Goal: Task Accomplishment & Management: Use online tool/utility

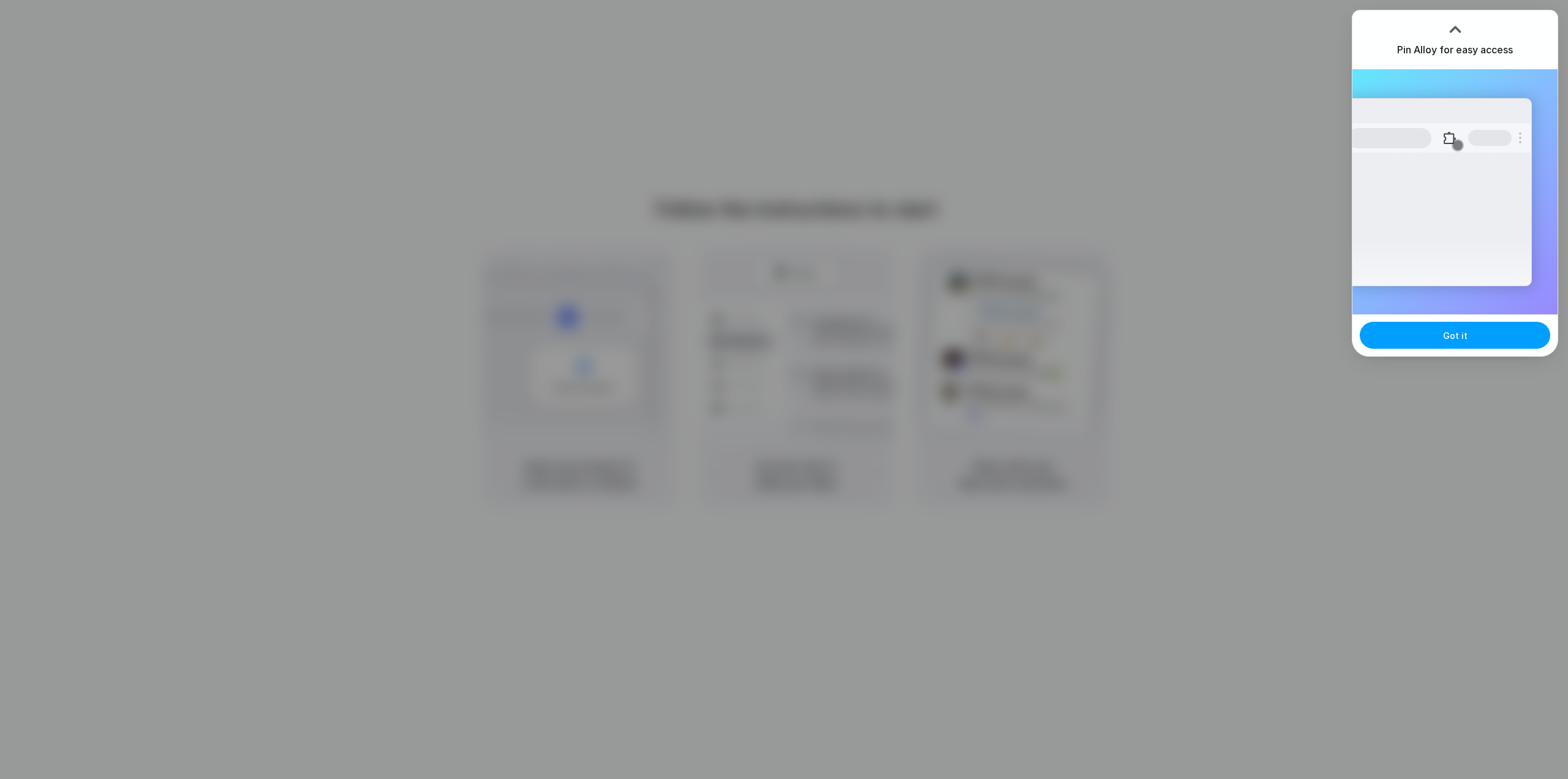
click at [1419, 329] on button "Got it" at bounding box center [1455, 334] width 190 height 27
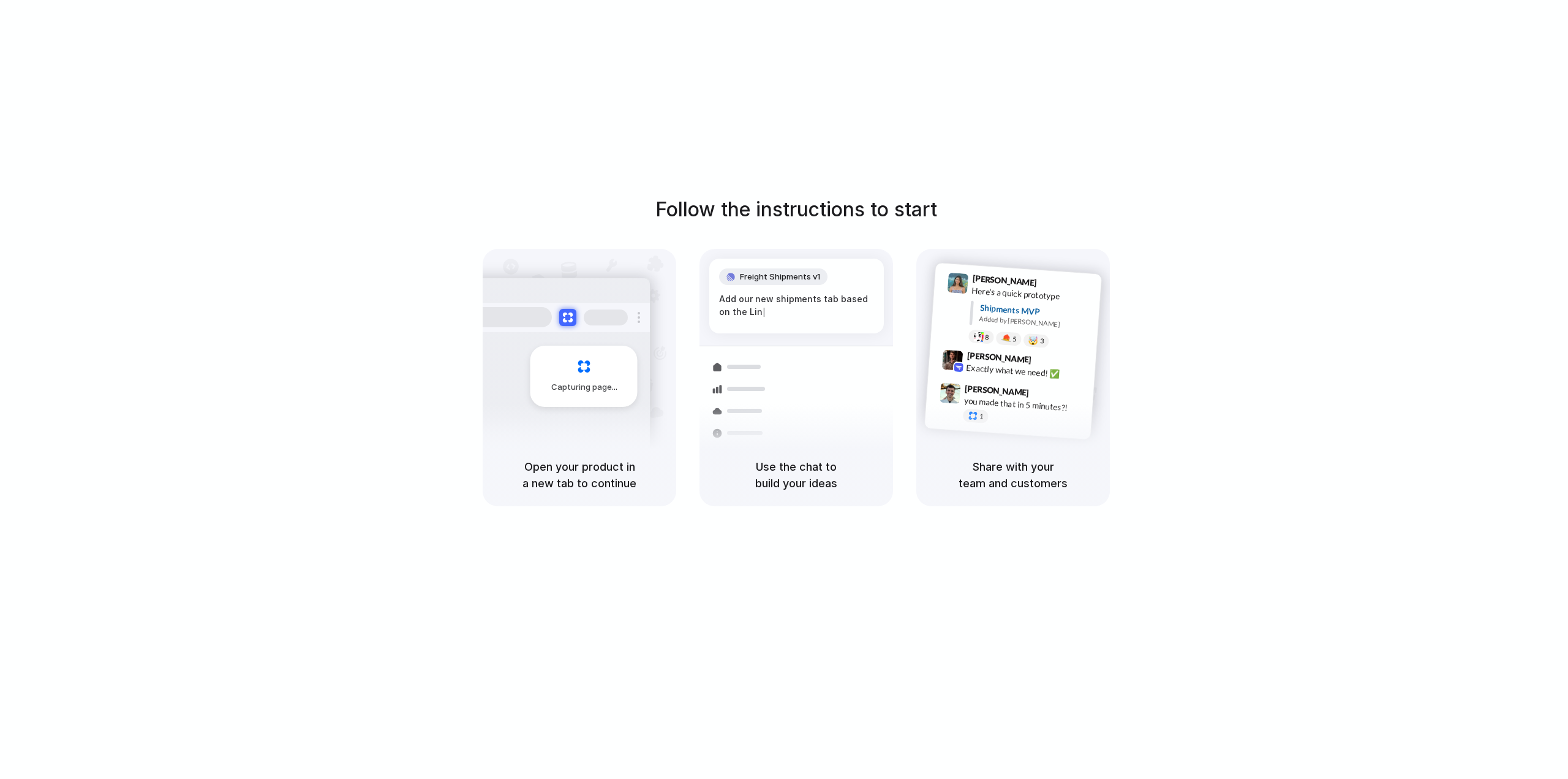
click at [1510, 57] on div "Follow the instructions to start Capturing page Open your product in a new tab …" at bounding box center [796, 401] width 1592 height 803
click at [784, 390] on div at bounding box center [784, 390] width 0 height 0
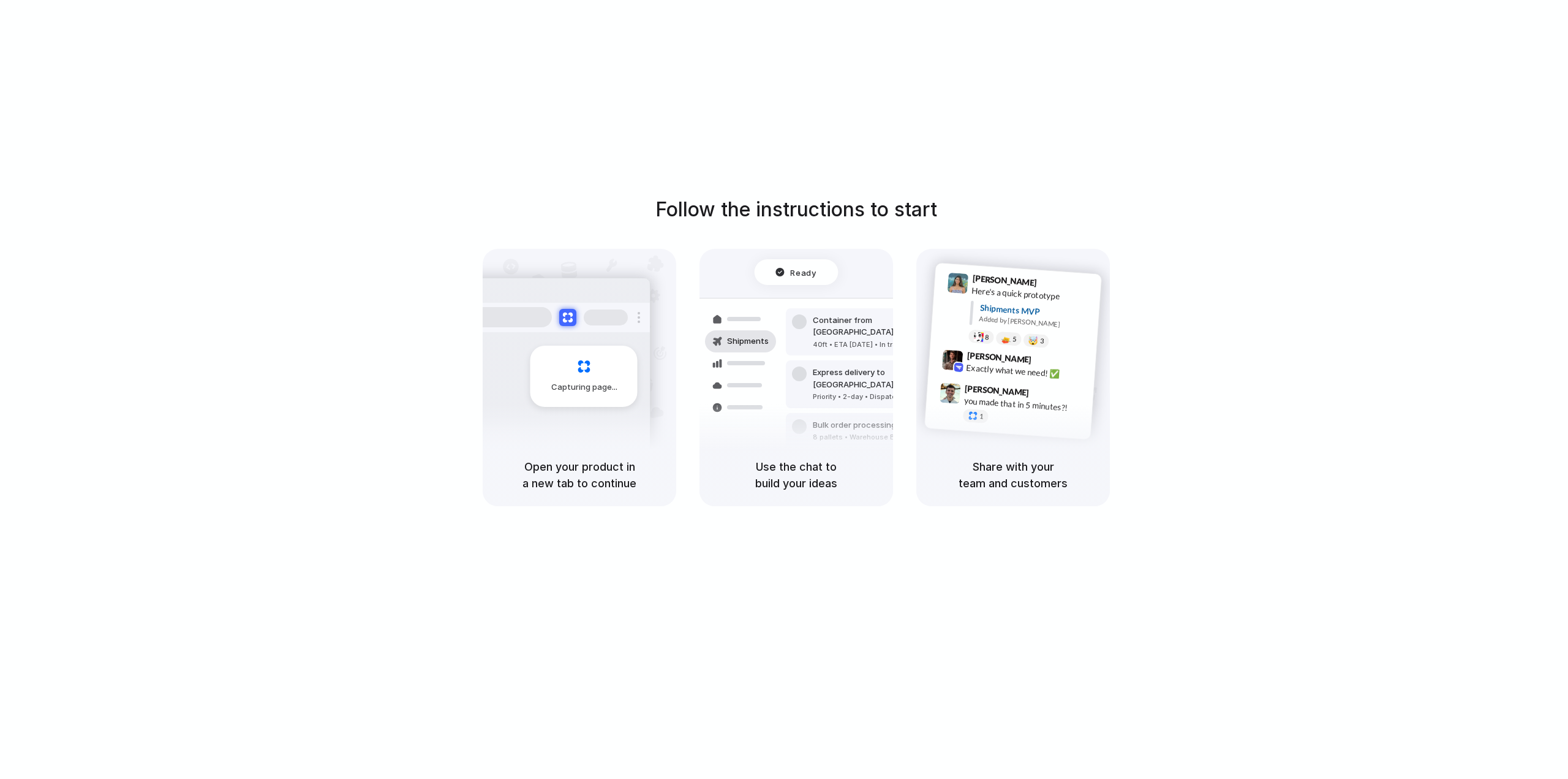
click at [784, 390] on div at bounding box center [784, 390] width 0 height 0
click at [1277, 137] on div "Follow the instructions to start Capturing page Open your product in a new tab …" at bounding box center [796, 401] width 1592 height 803
click at [784, 390] on div at bounding box center [784, 390] width 0 height 0
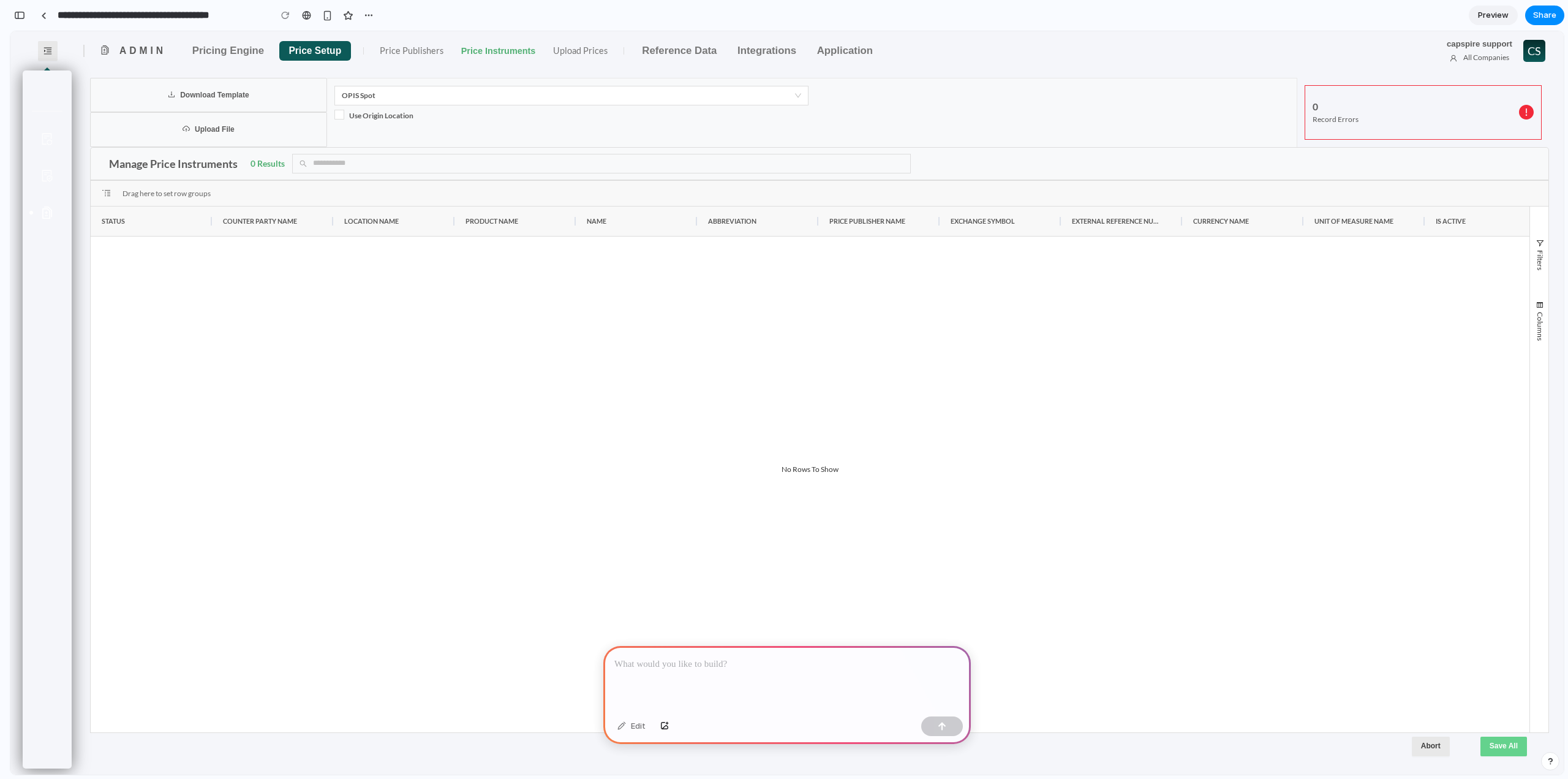
click at [778, 672] on div at bounding box center [787, 678] width 367 height 65
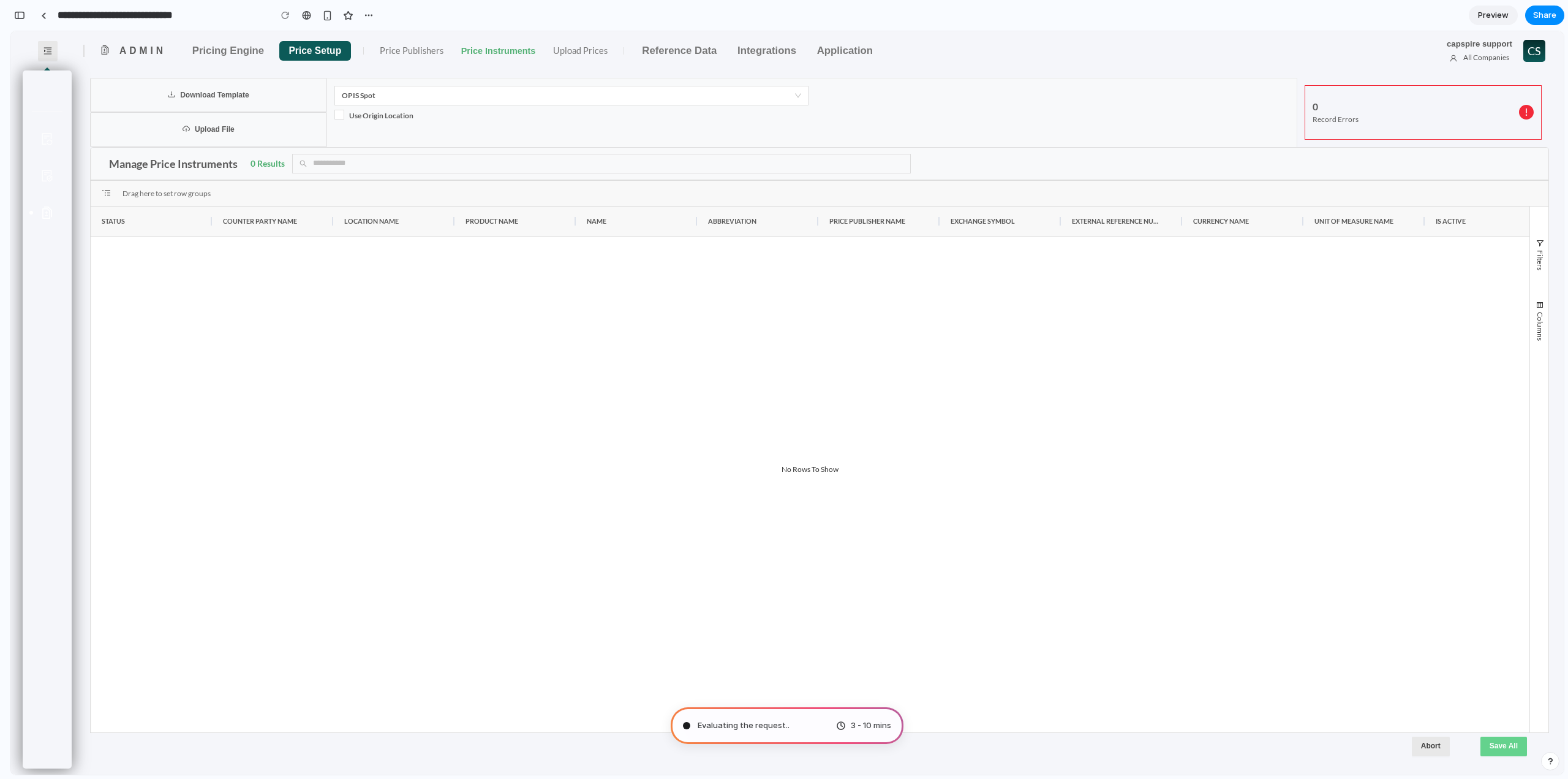
type input "**********"
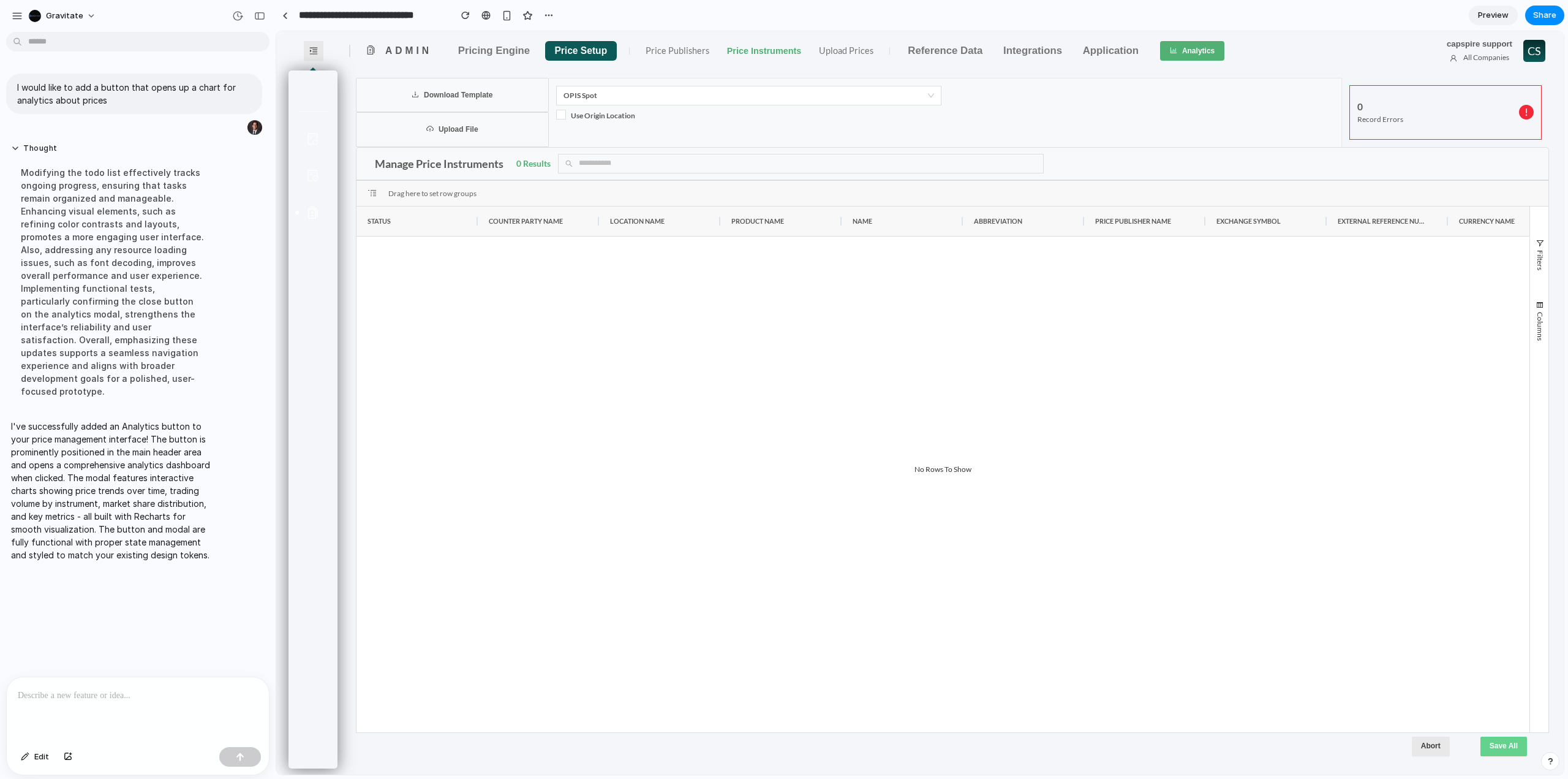
click at [1191, 55] on button "Analytics" at bounding box center [1192, 51] width 65 height 19
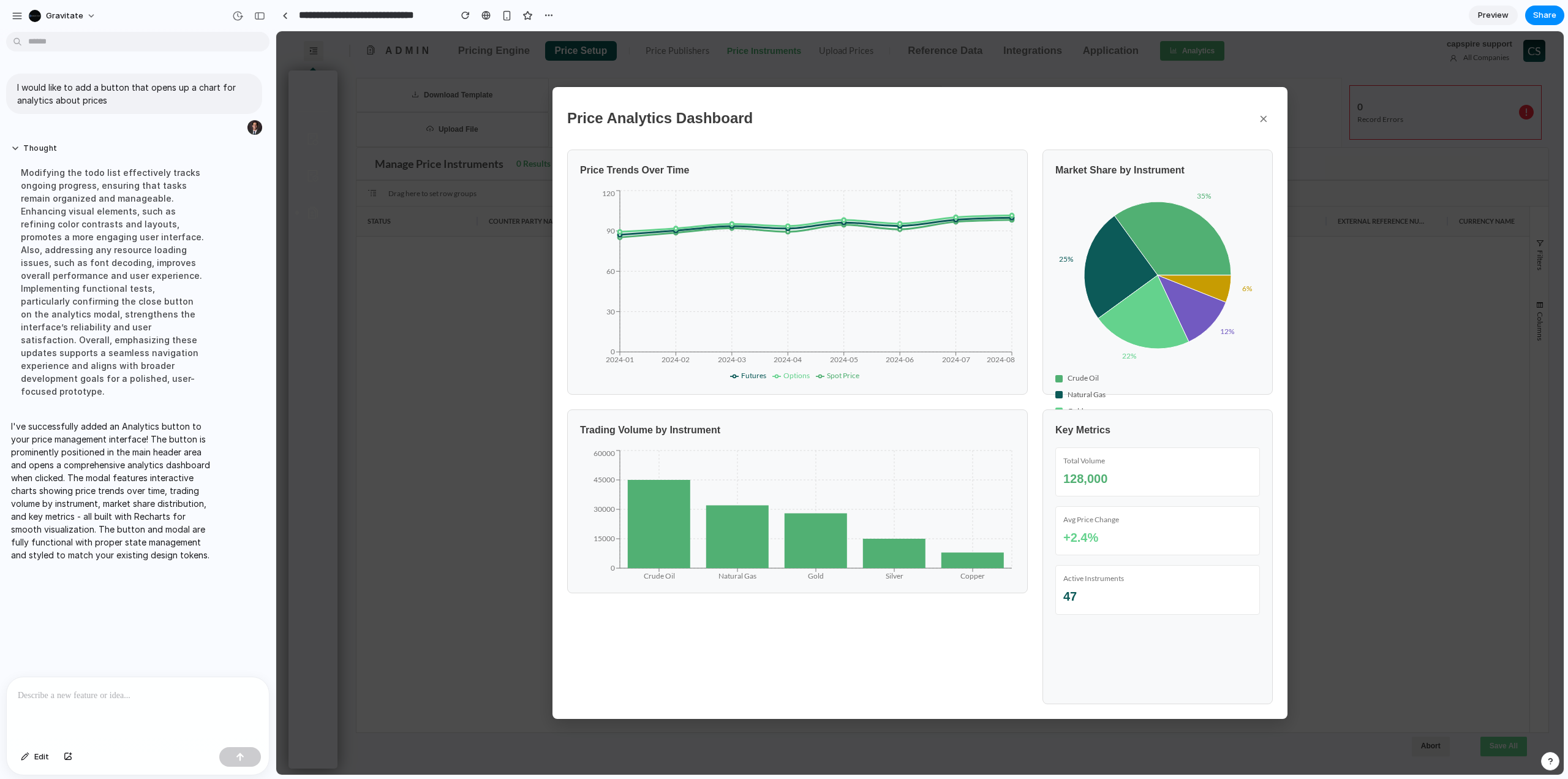
click at [1264, 122] on button "×" at bounding box center [1263, 118] width 19 height 33
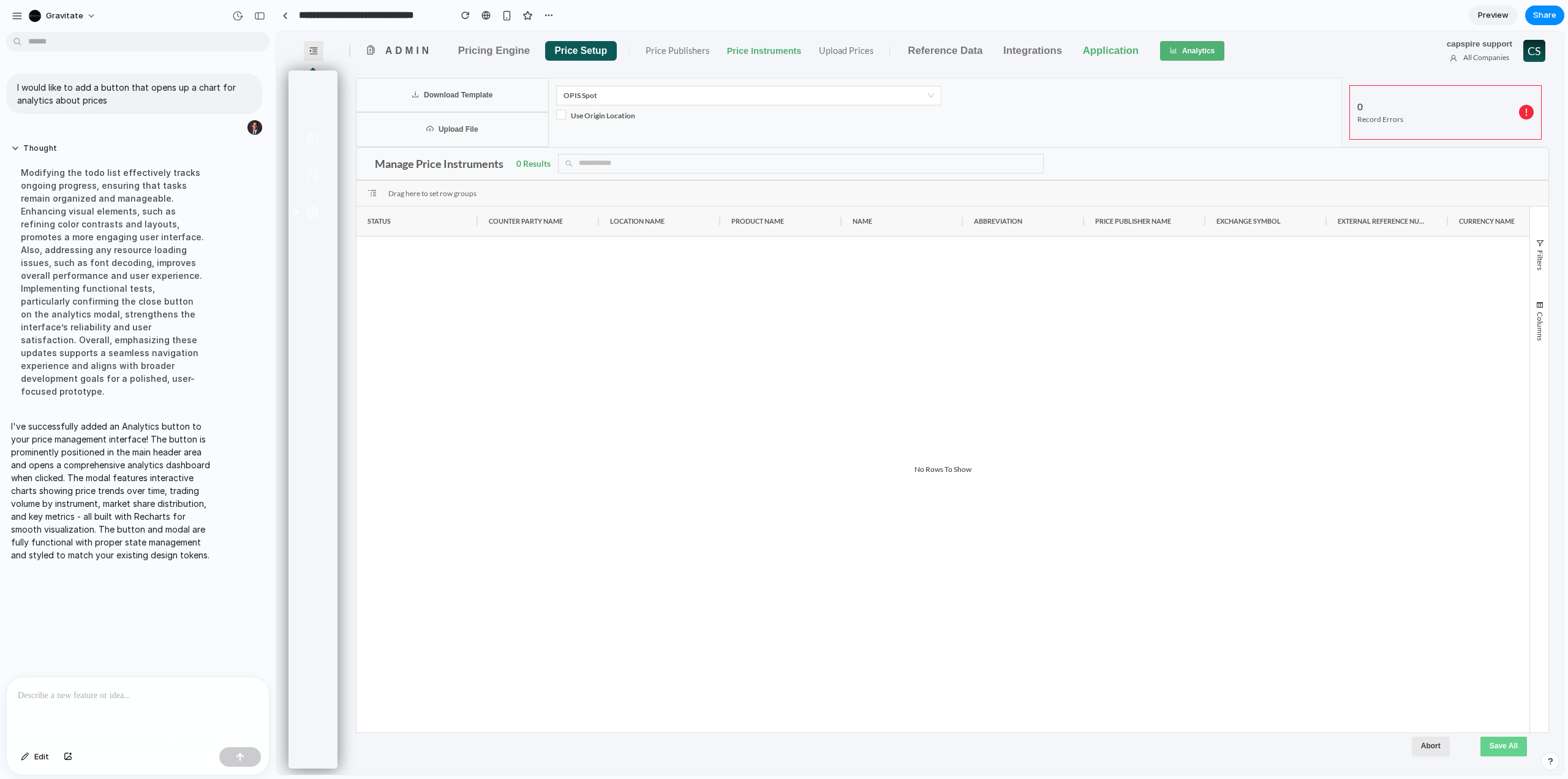
click at [1107, 49] on link "Application" at bounding box center [1110, 51] width 56 height 16
click at [1025, 53] on link "Integrations" at bounding box center [1032, 51] width 59 height 16
click at [925, 47] on link "Reference Data" at bounding box center [945, 51] width 75 height 16
click at [1179, 47] on button "Analytics" at bounding box center [1192, 51] width 65 height 19
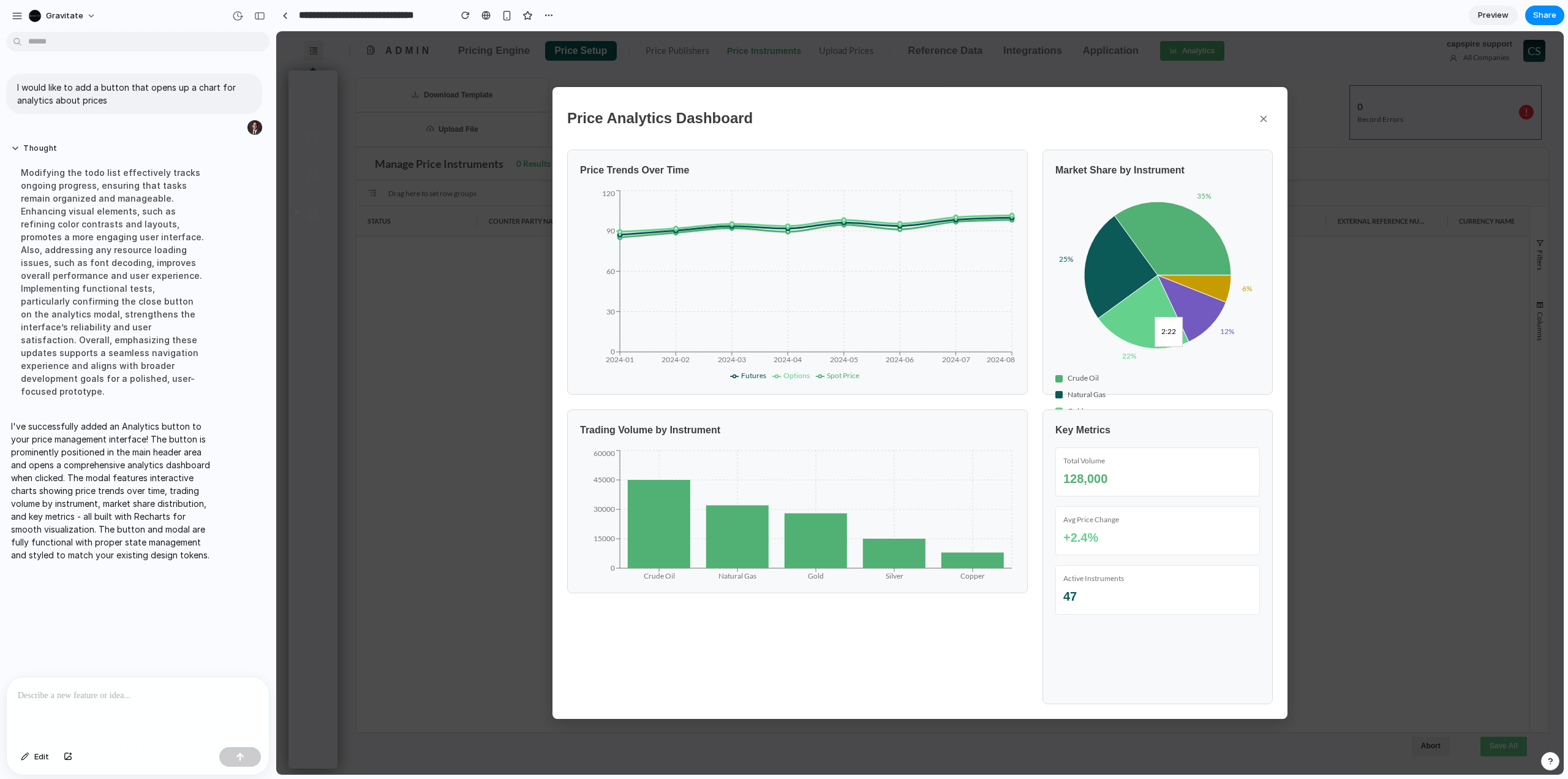
click at [1160, 324] on icon at bounding box center [1144, 312] width 90 height 73
click at [207, 695] on p at bounding box center [138, 695] width 240 height 15
click at [140, 690] on p at bounding box center [138, 695] width 240 height 15
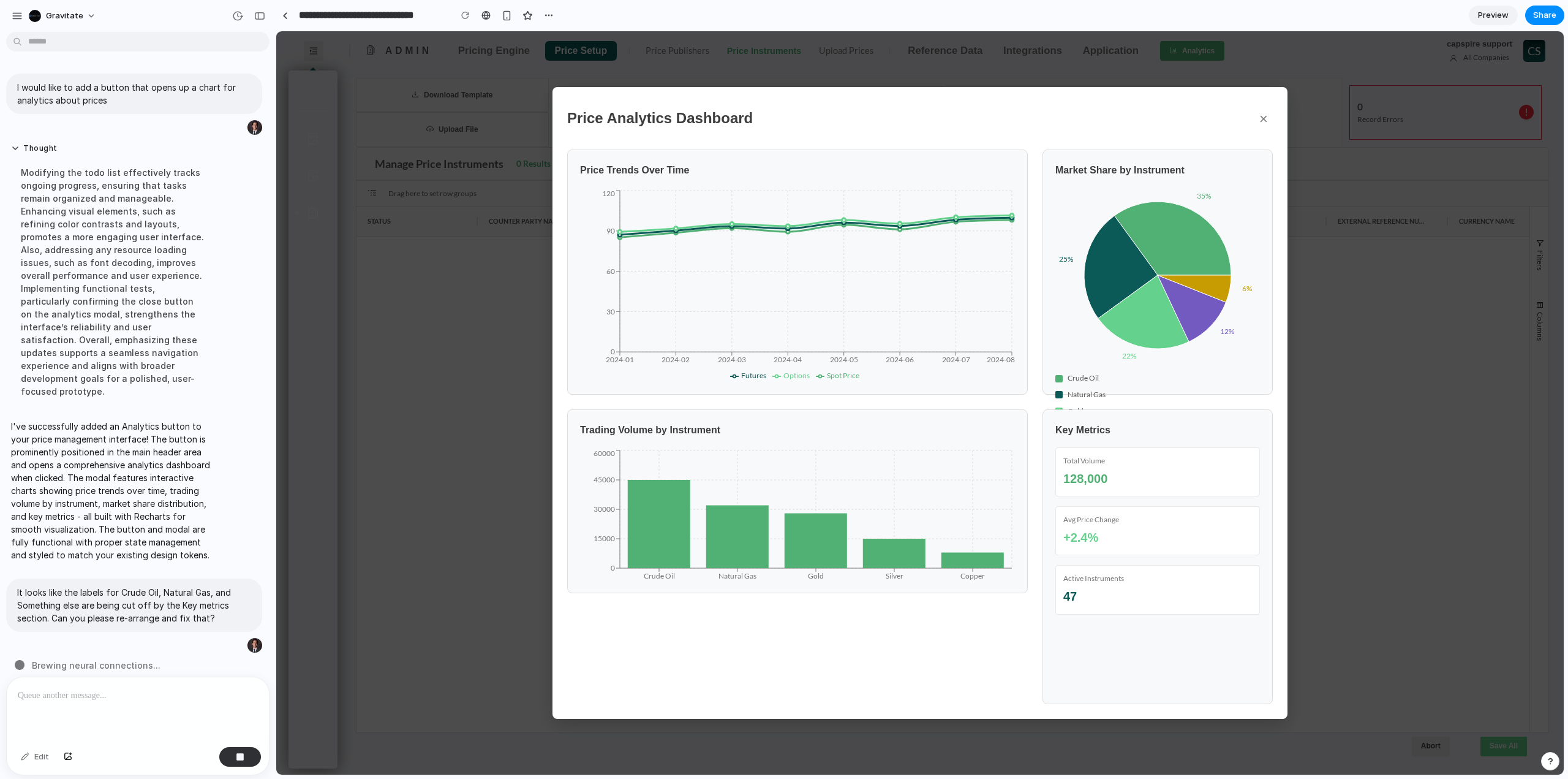
scroll to position [2, 0]
click at [20, 14] on div "button" at bounding box center [17, 16] width 11 height 11
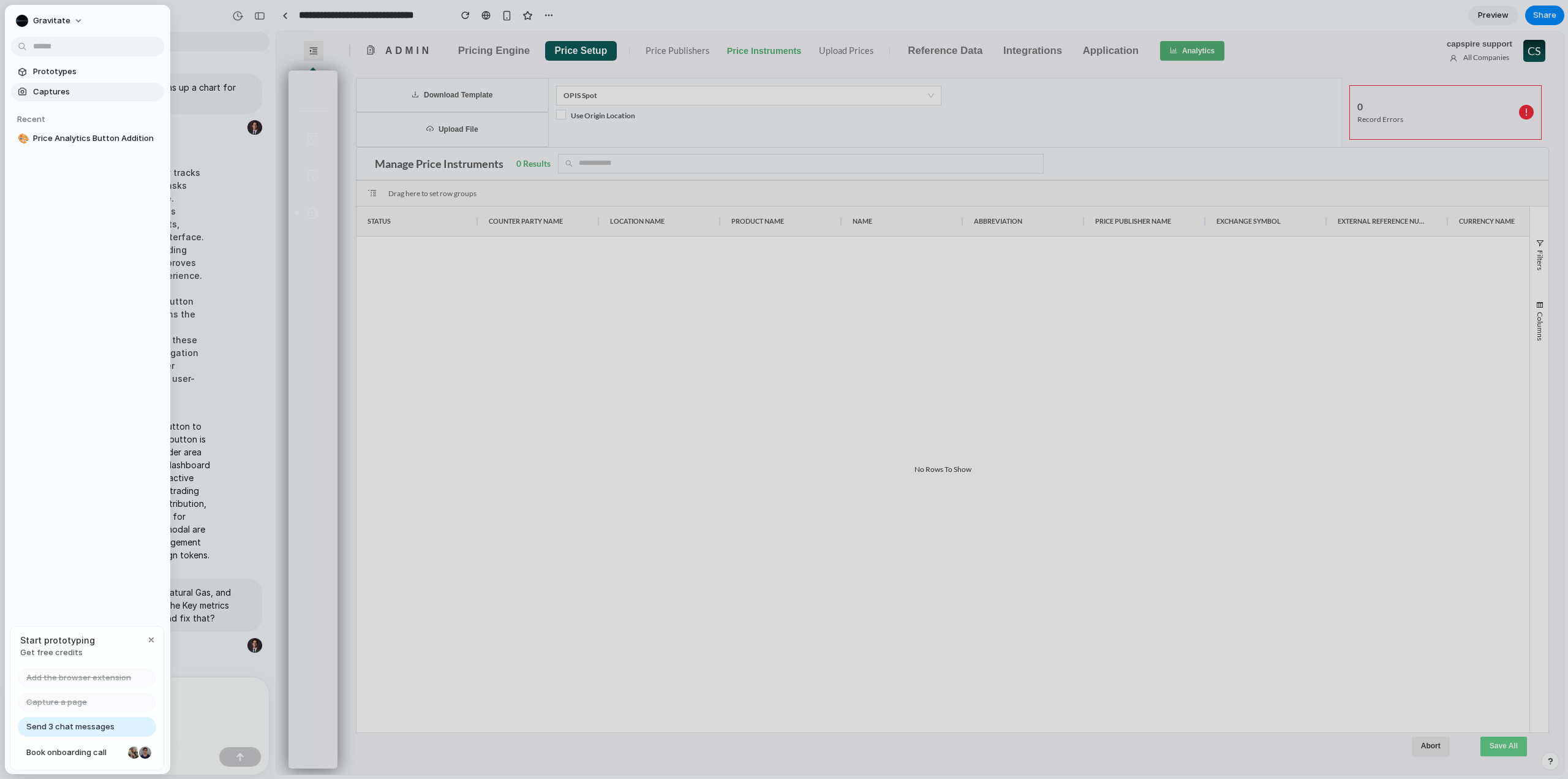
scroll to position [0, 0]
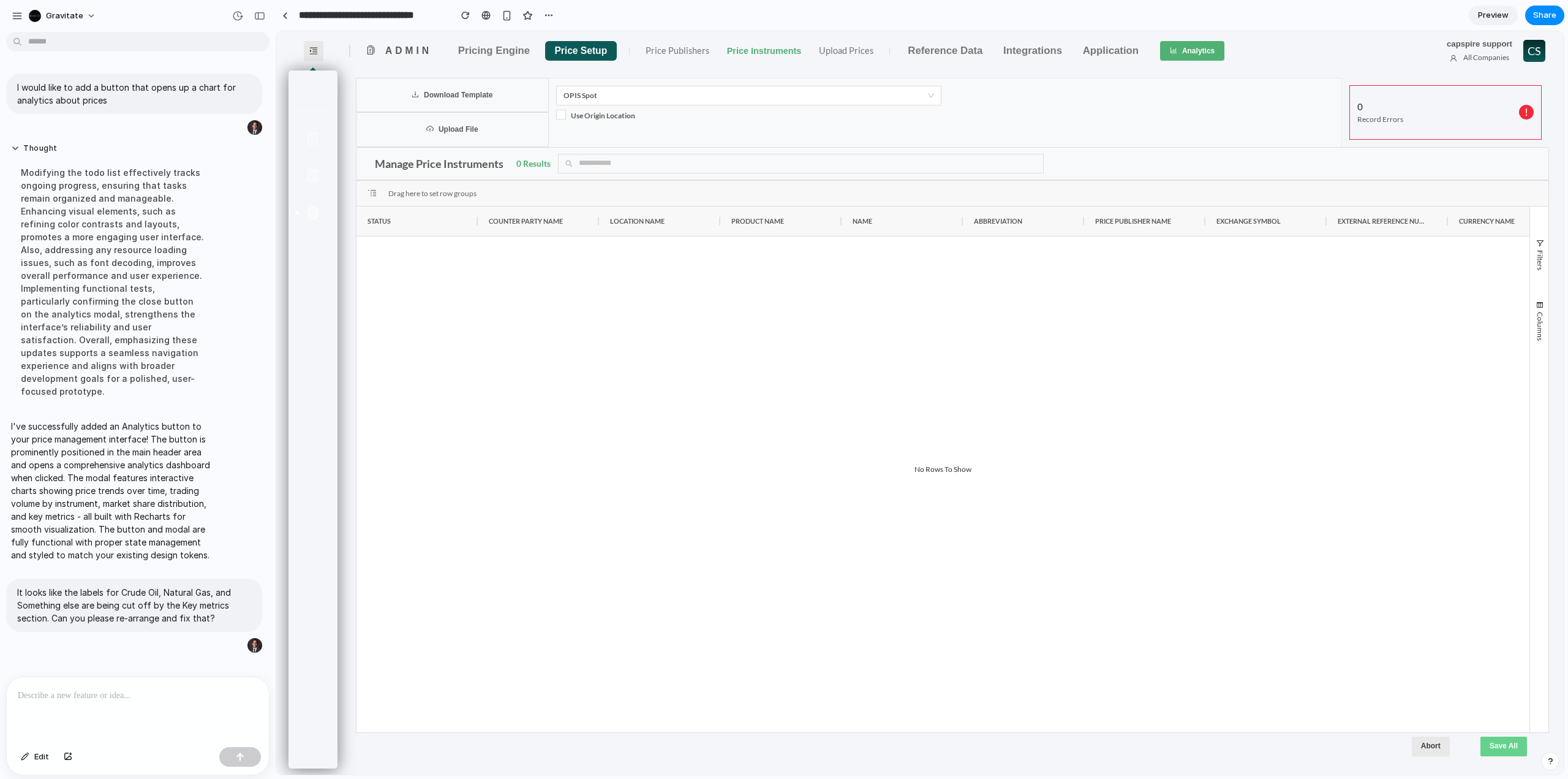
click at [1177, 47] on button "Analytics" at bounding box center [1192, 51] width 65 height 19
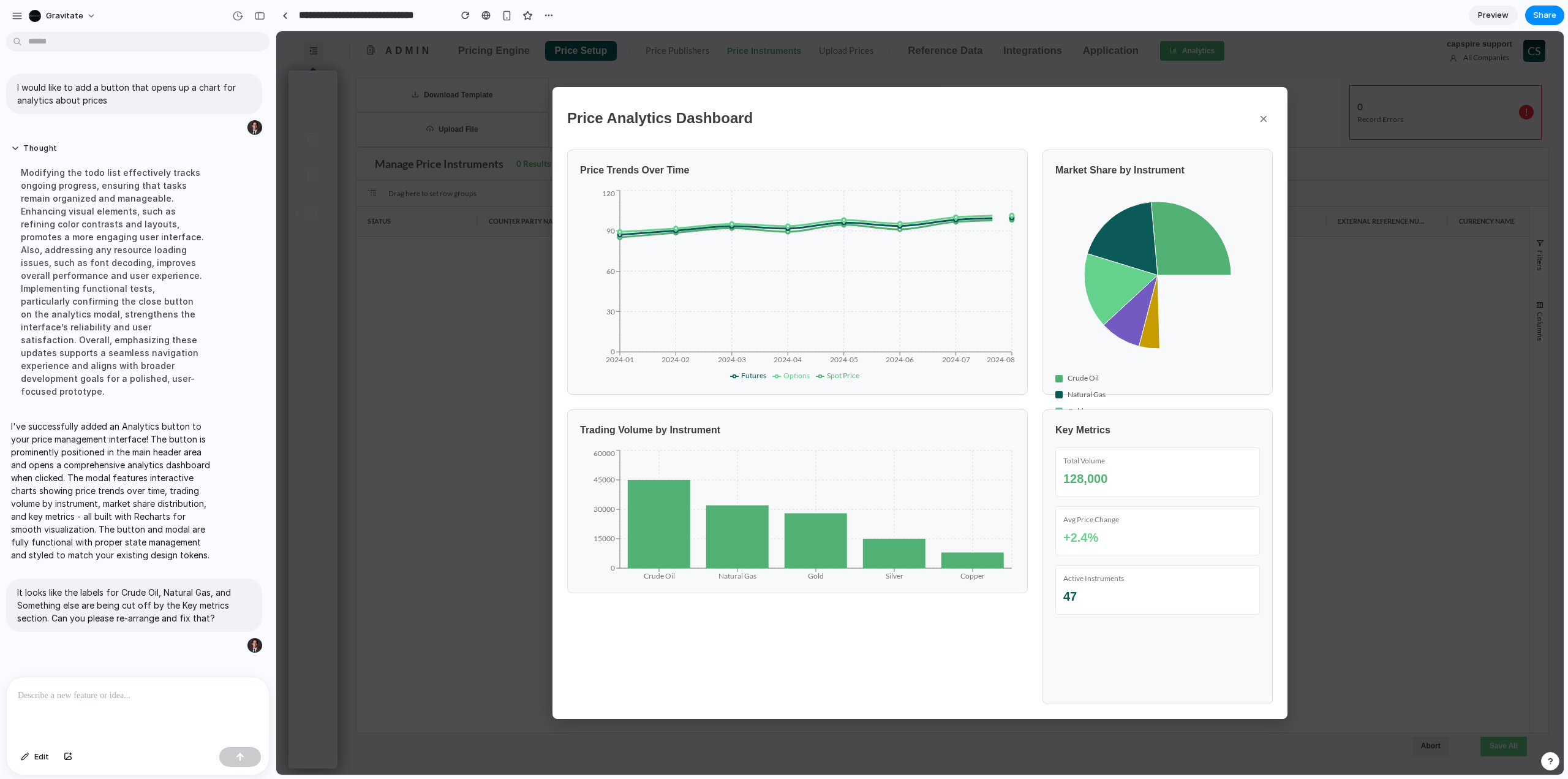
click at [1269, 117] on button "×" at bounding box center [1263, 118] width 19 height 33
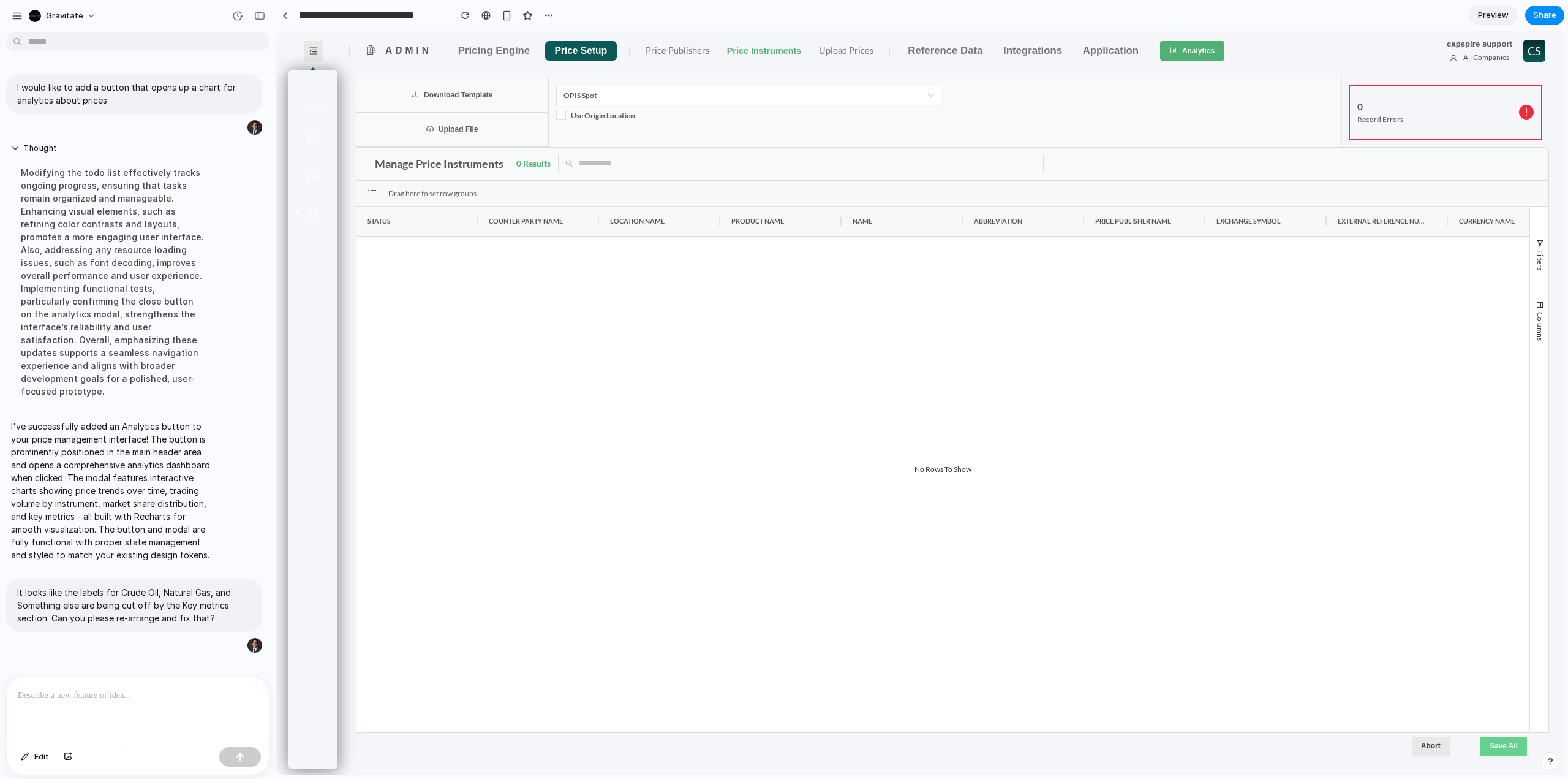
click at [204, 678] on div at bounding box center [137, 710] width 262 height 65
click at [15, 18] on div "button" at bounding box center [17, 16] width 11 height 11
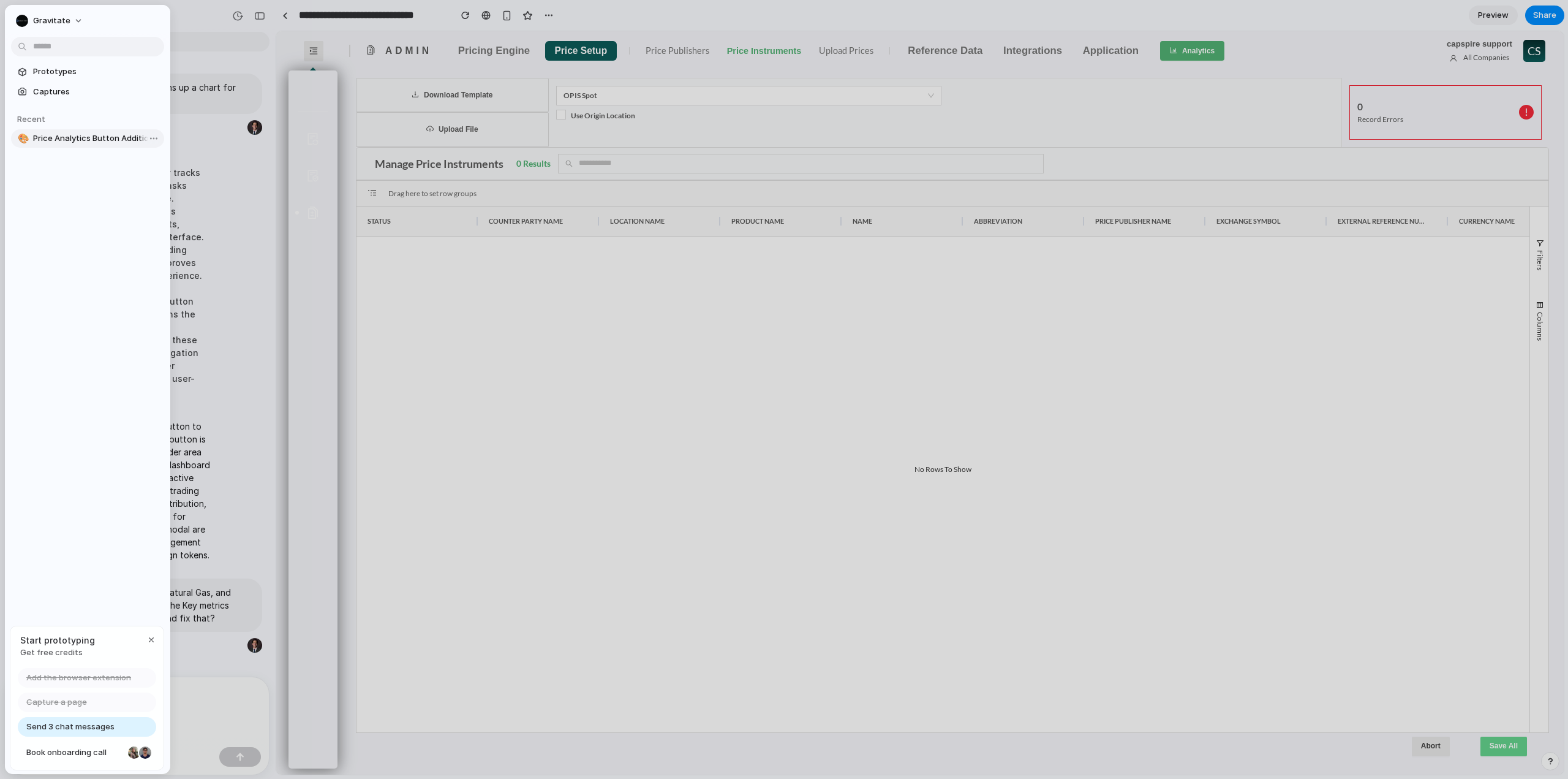
click at [89, 139] on span "Price Analytics Button Addition" at bounding box center [96, 138] width 126 height 12
click at [148, 638] on div "button" at bounding box center [151, 639] width 10 height 10
click at [61, 16] on span "Gravitate" at bounding box center [52, 20] width 37 height 12
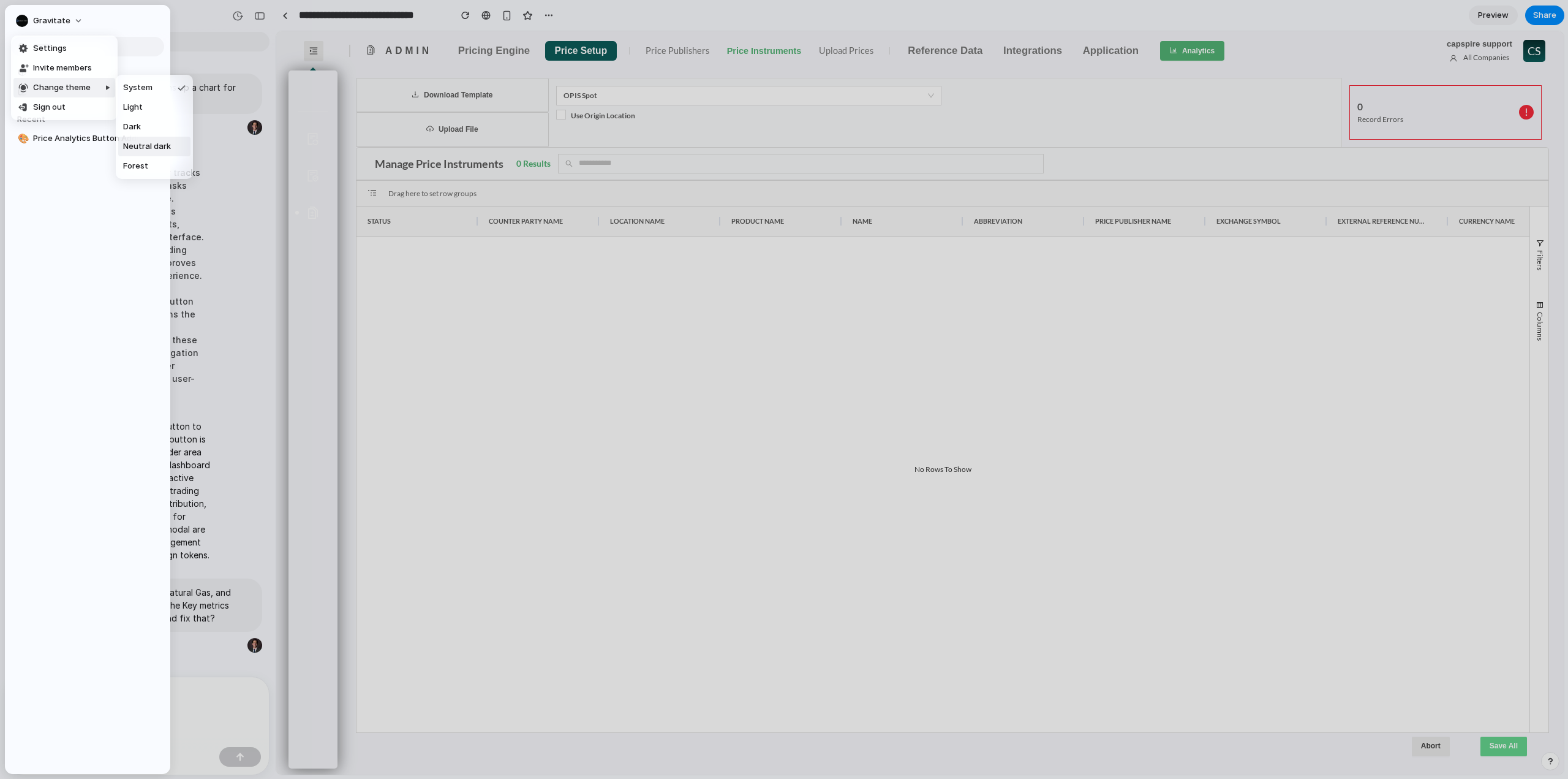
click at [165, 149] on span "Neutral dark" at bounding box center [147, 146] width 48 height 12
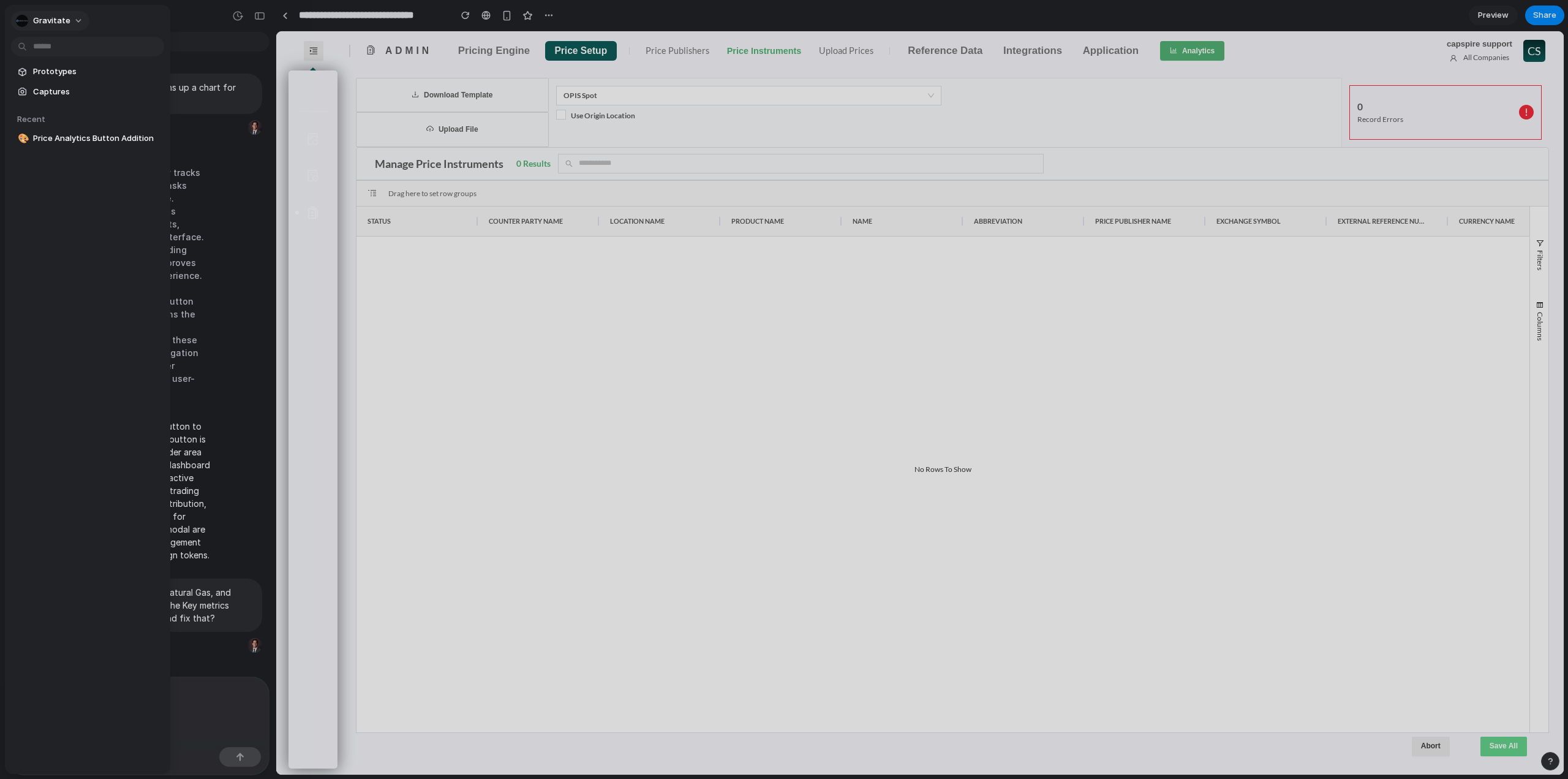
click at [55, 19] on span "Gravitate" at bounding box center [52, 20] width 37 height 12
click at [141, 89] on span "System" at bounding box center [138, 87] width 29 height 12
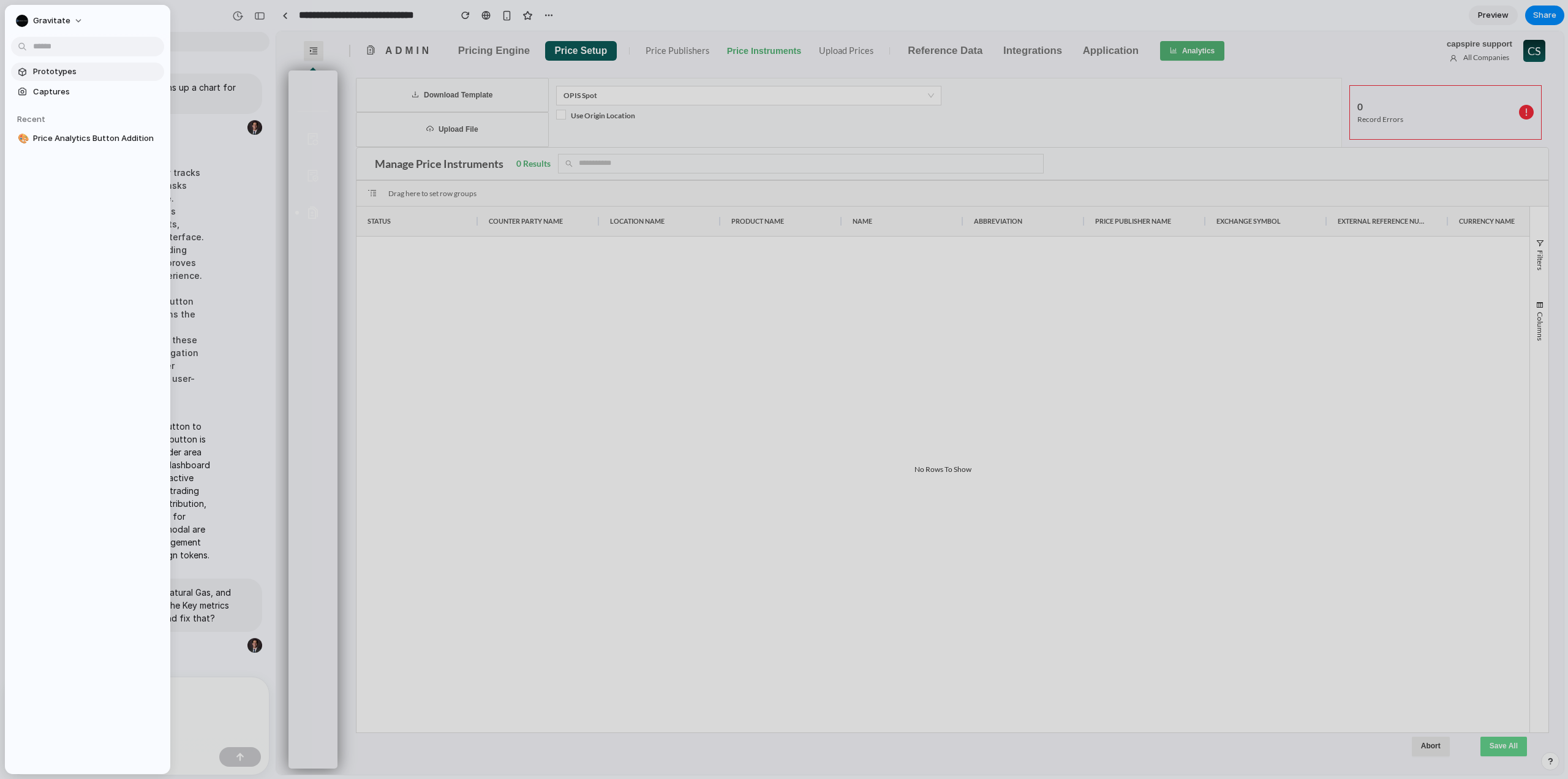
click at [104, 72] on span "Prototypes" at bounding box center [96, 71] width 126 height 12
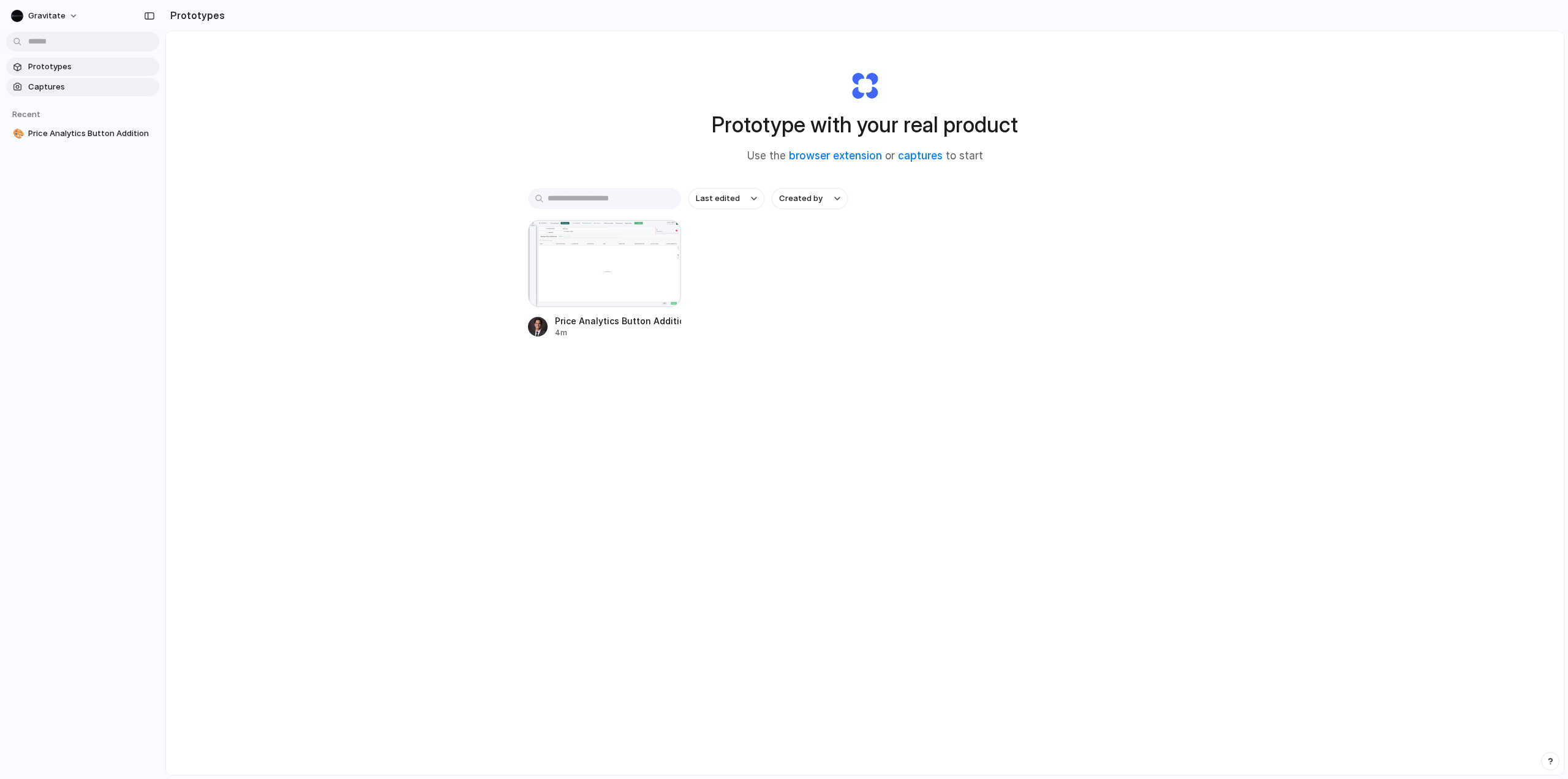
click at [99, 89] on span "Captures" at bounding box center [91, 86] width 126 height 12
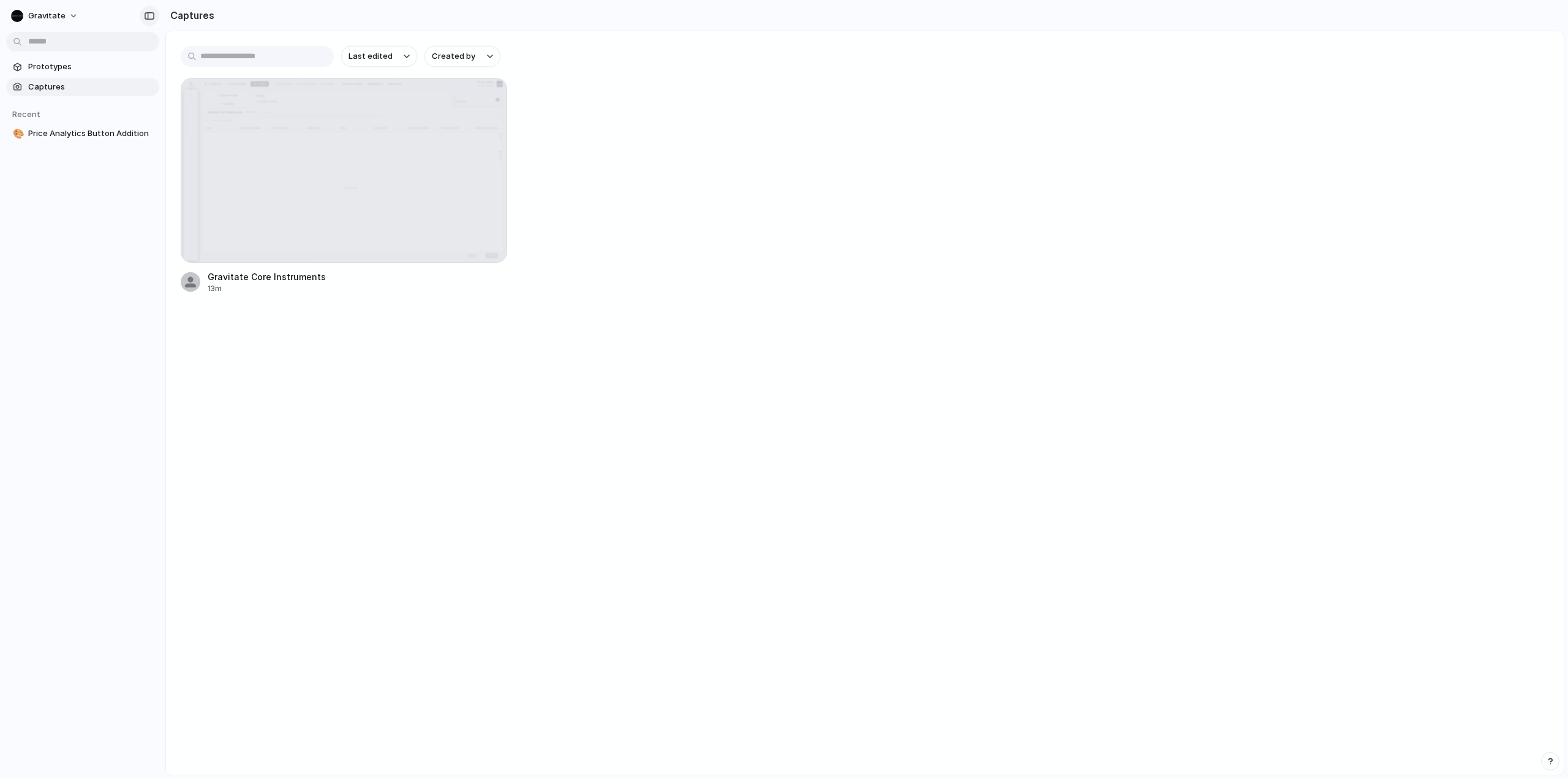
click at [148, 19] on div "button" at bounding box center [149, 15] width 11 height 9
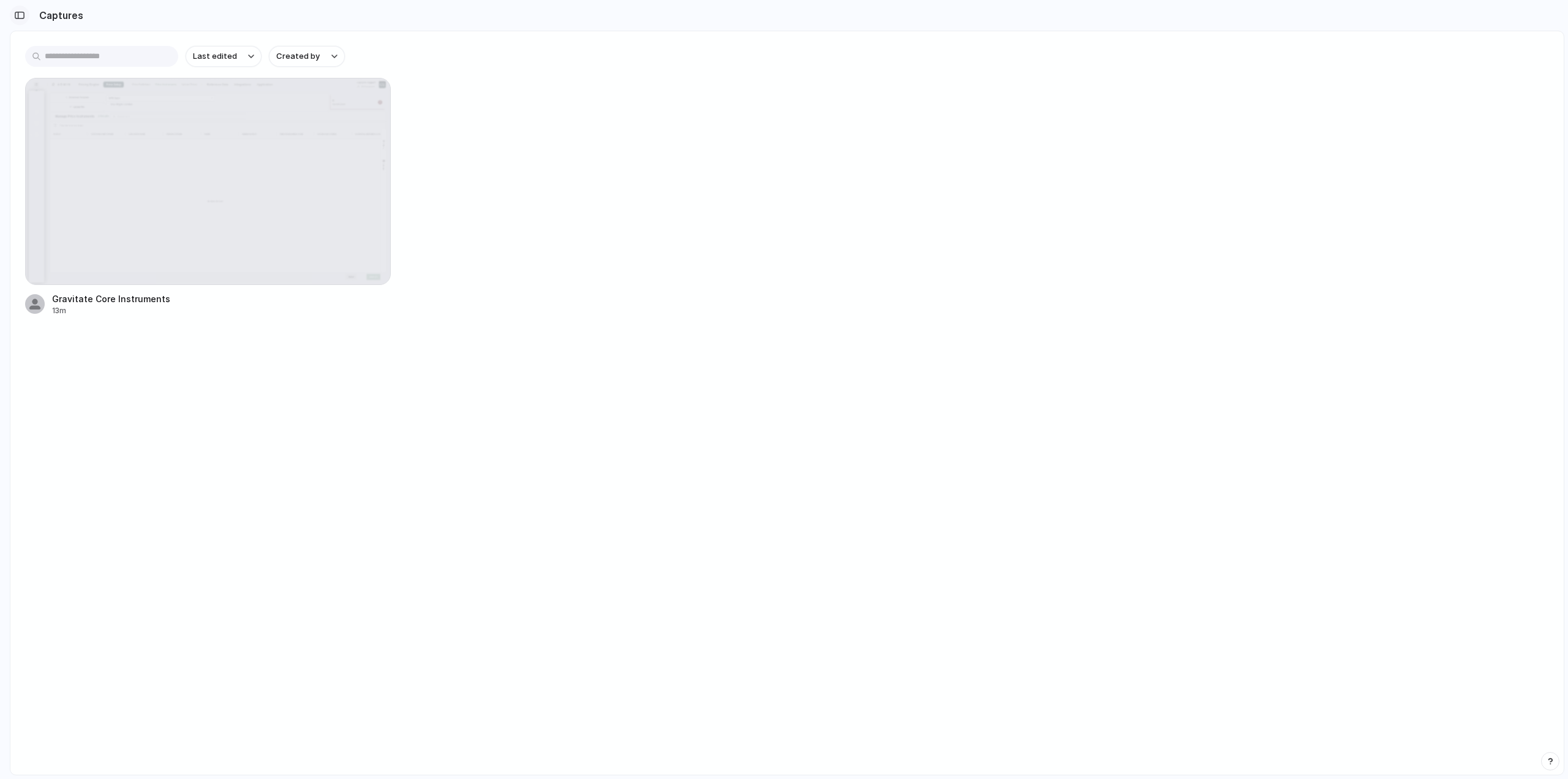
click at [22, 18] on div "button" at bounding box center [19, 15] width 11 height 9
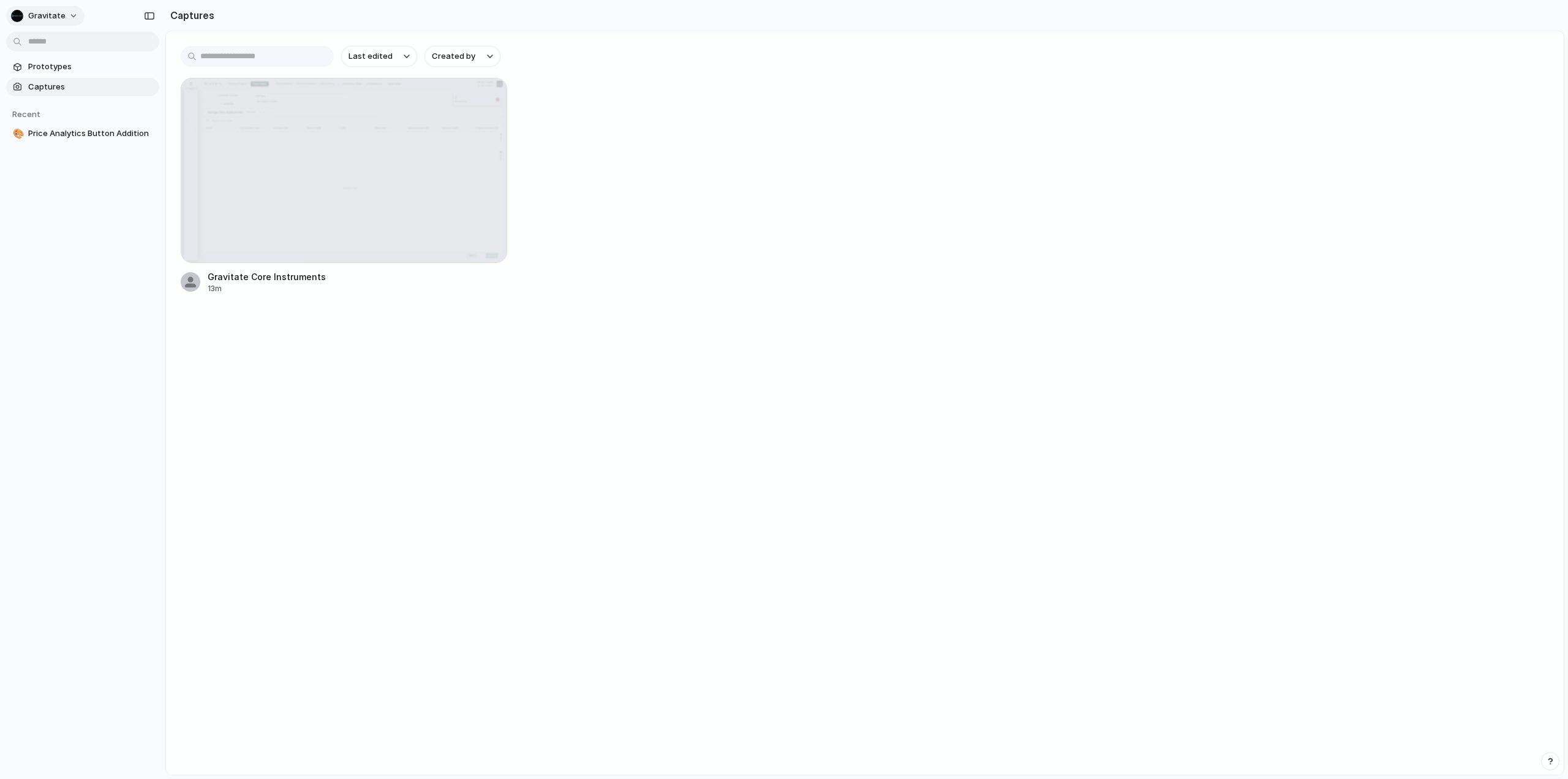
click at [40, 16] on span "Gravitate" at bounding box center [47, 15] width 37 height 12
click at [44, 44] on span "Settings" at bounding box center [45, 43] width 34 height 12
click at [48, 13] on span "Gravitate" at bounding box center [47, 15] width 37 height 12
click at [178, 10] on div "Settings Invite members Change theme Sign out" at bounding box center [784, 389] width 1568 height 779
click at [146, 16] on div "button" at bounding box center [149, 15] width 11 height 9
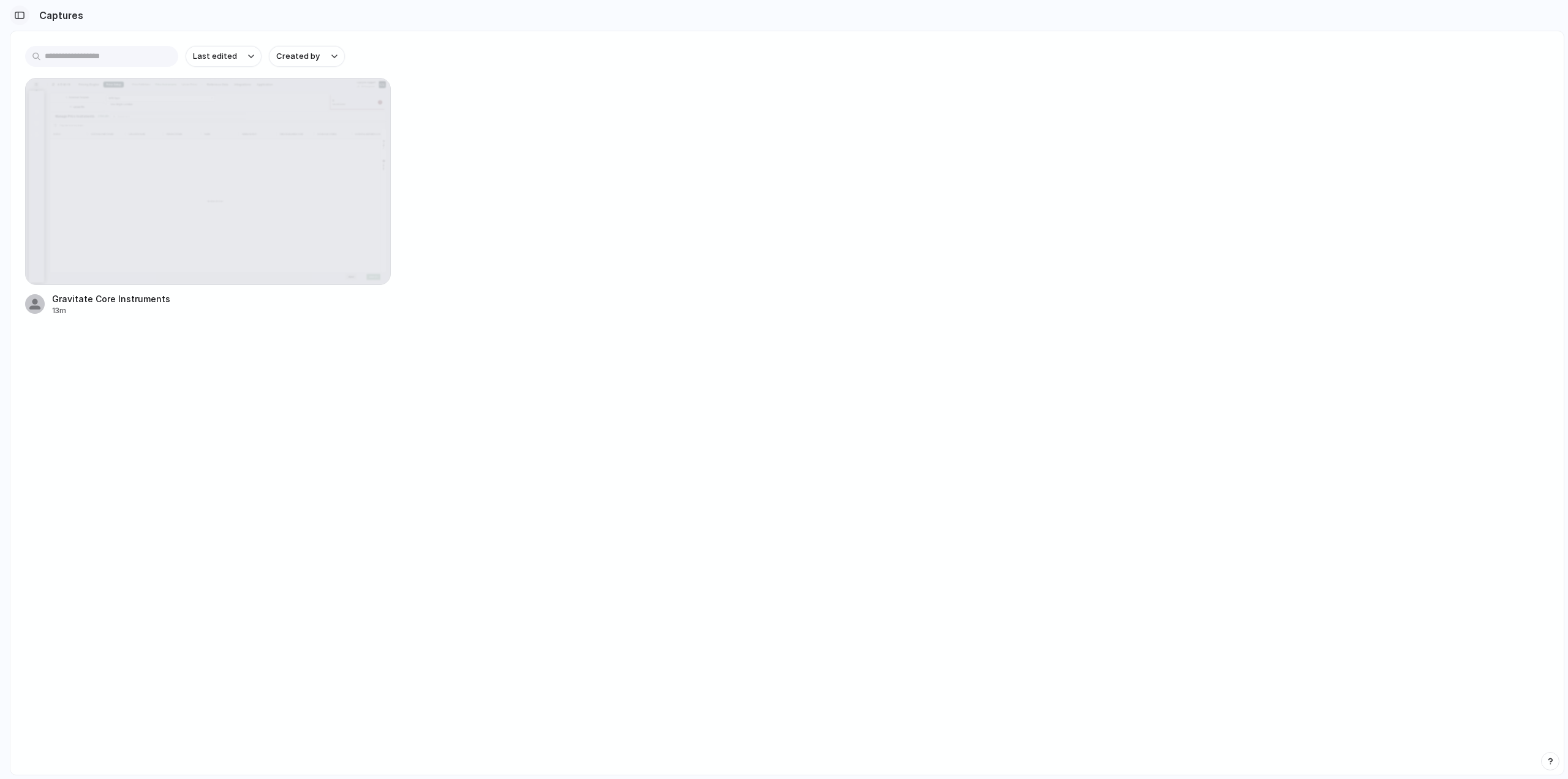
click at [19, 11] on div "button" at bounding box center [19, 15] width 11 height 9
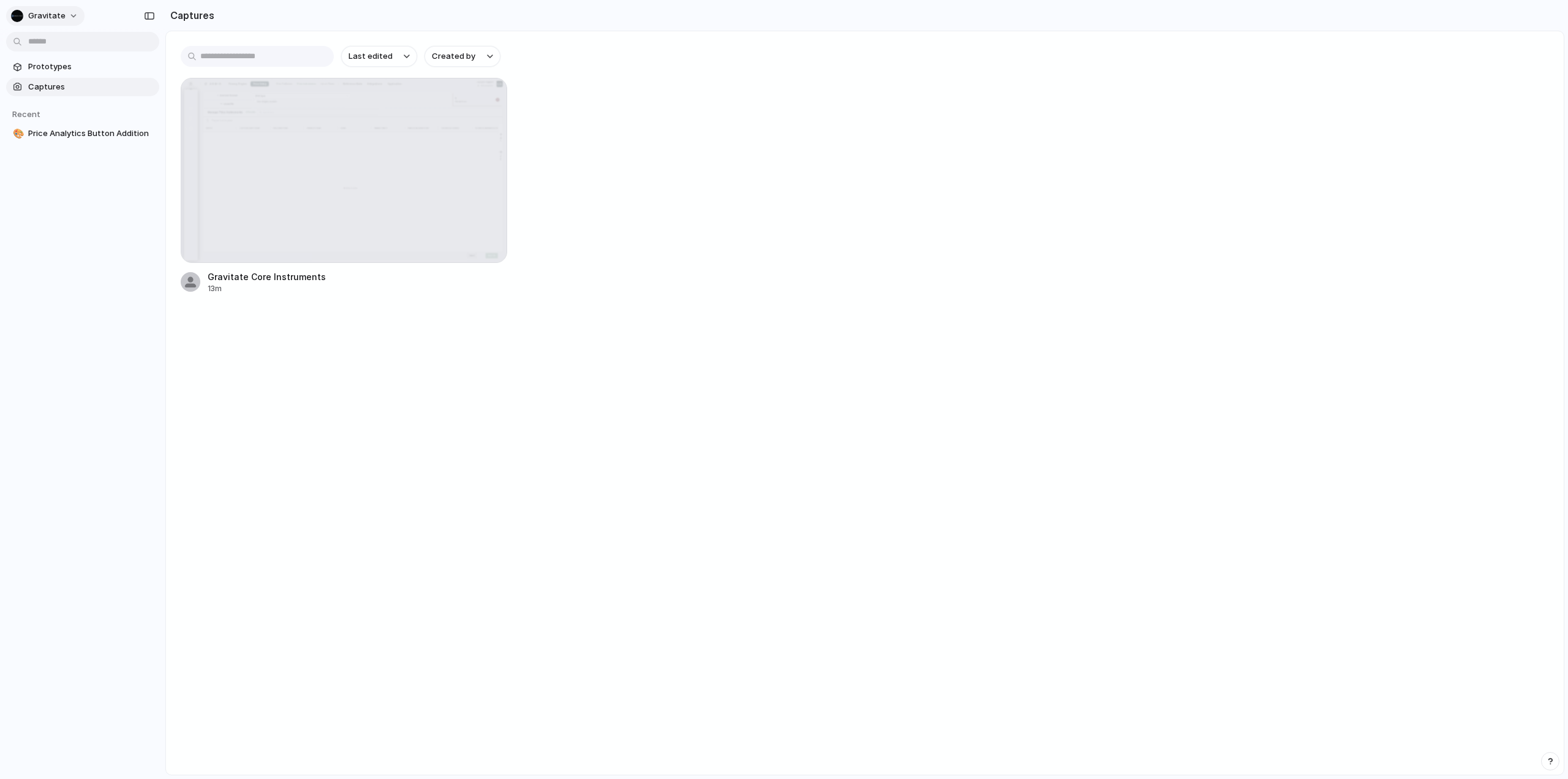
click at [42, 9] on button "Gravitate" at bounding box center [45, 16] width 78 height 19
click at [65, 181] on div "Settings Invite members Change theme Sign out" at bounding box center [784, 389] width 1568 height 779
click at [52, 128] on span "Price Analytics Button Addition" at bounding box center [91, 133] width 126 height 12
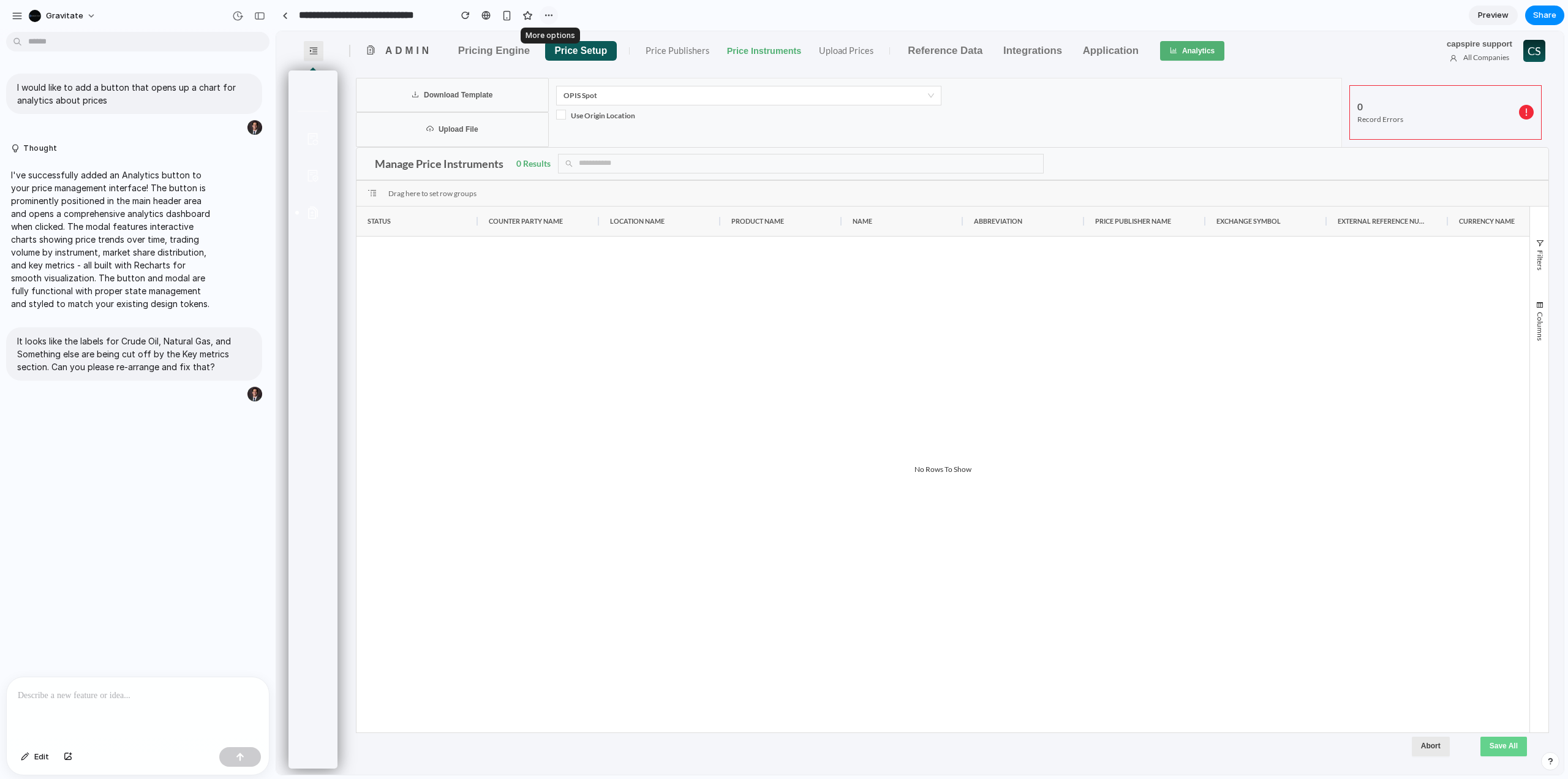
click at [549, 15] on div "button" at bounding box center [549, 15] width 10 height 10
click at [678, 19] on div "Duplicate Delete" at bounding box center [784, 389] width 1568 height 779
click at [1190, 50] on button "Analytics" at bounding box center [1192, 51] width 65 height 19
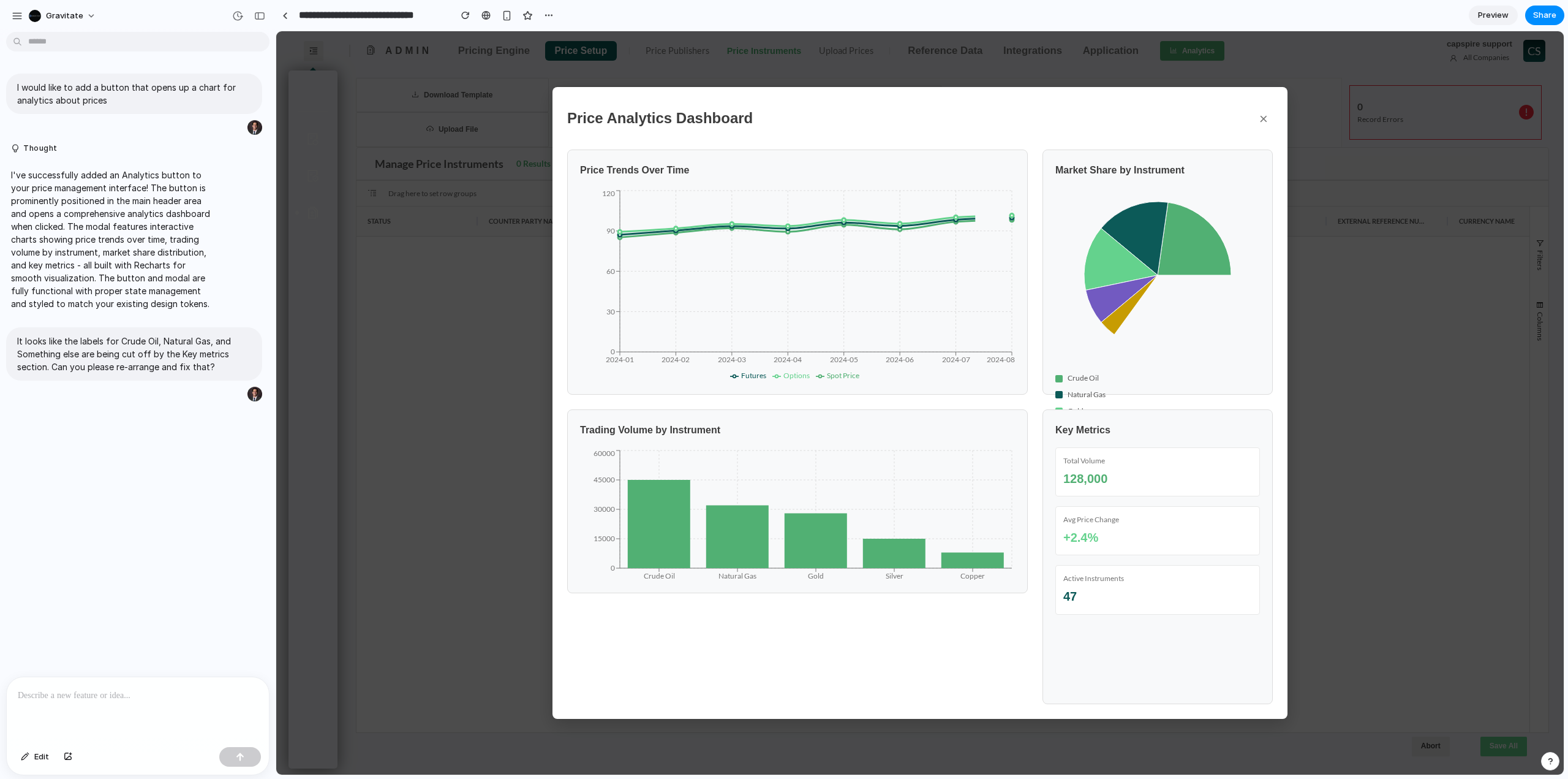
click at [1262, 112] on button "×" at bounding box center [1263, 118] width 19 height 33
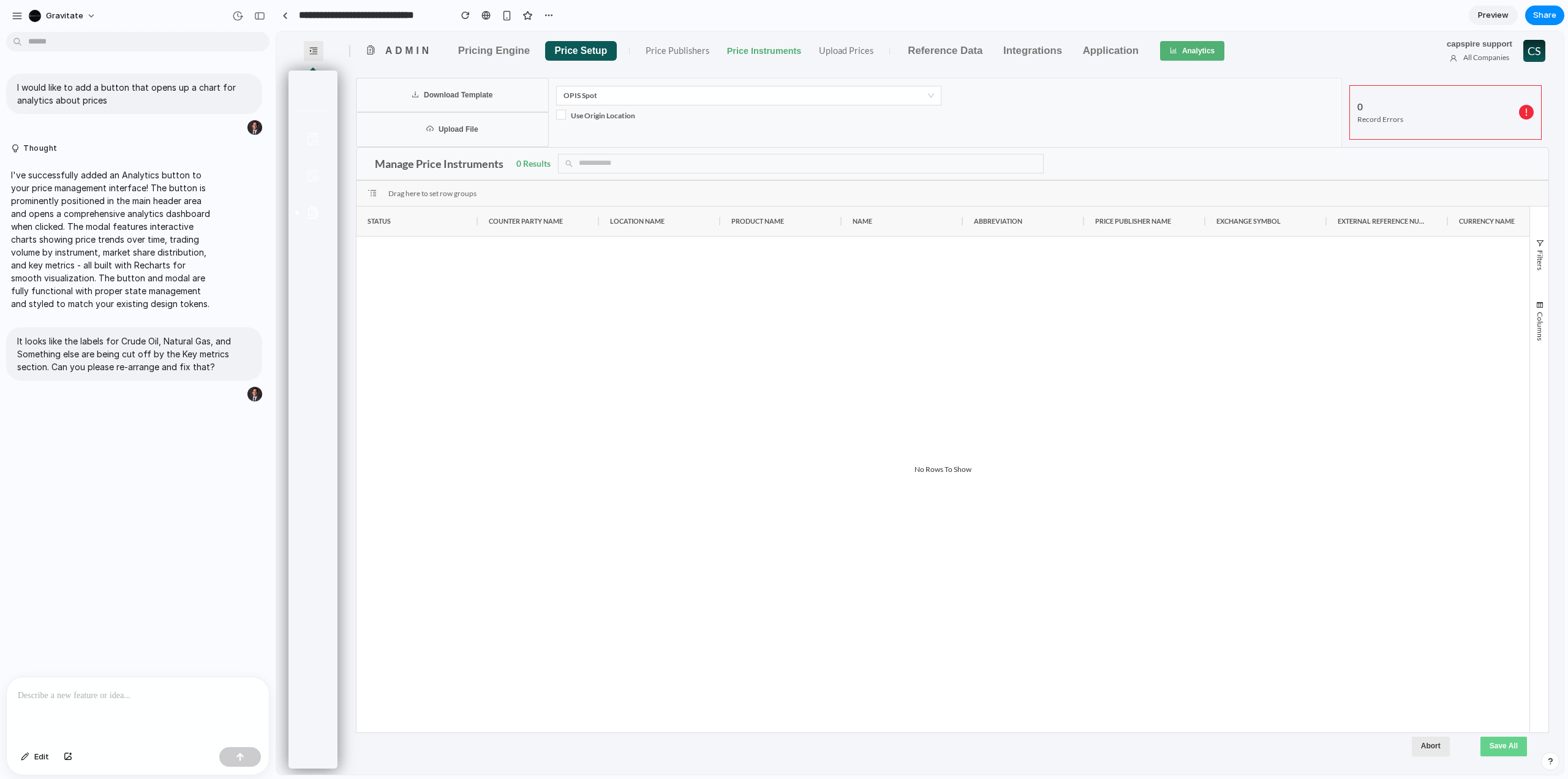
click at [1492, 16] on span "Preview" at bounding box center [1493, 15] width 31 height 12
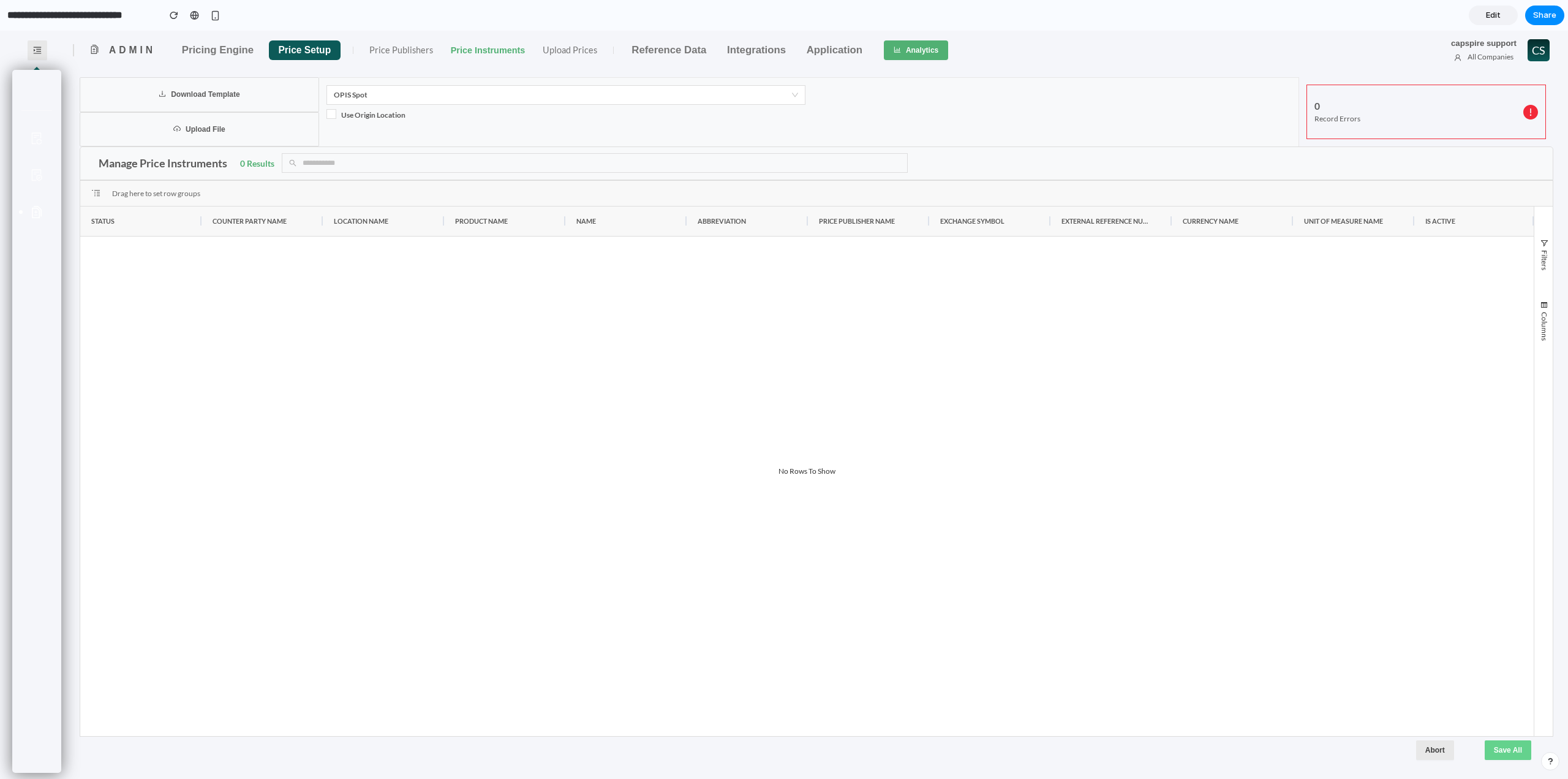
click at [1492, 16] on span "Edit" at bounding box center [1493, 15] width 15 height 12
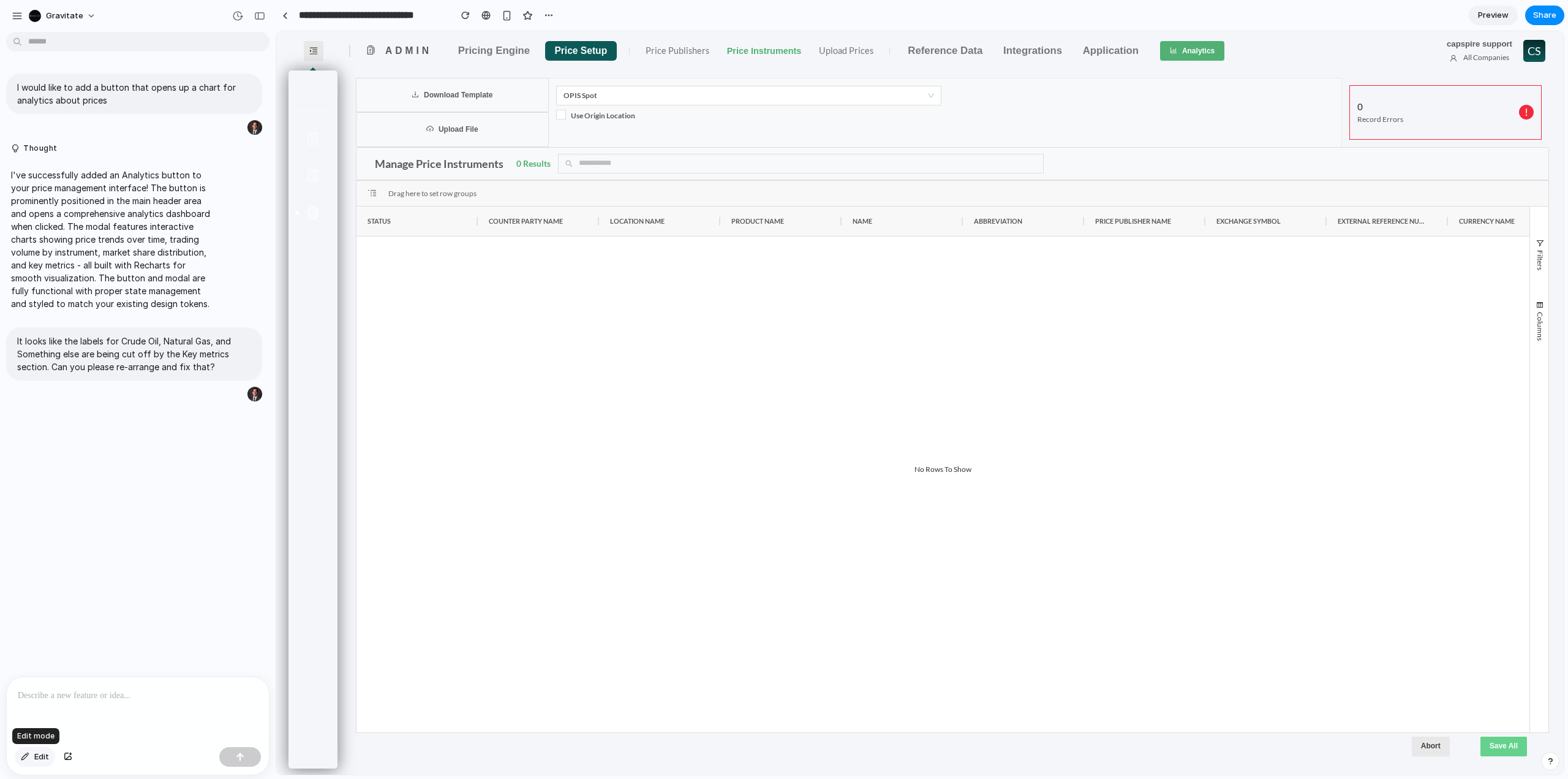
click at [36, 756] on span "Edit" at bounding box center [42, 756] width 15 height 12
click at [43, 758] on span "Edit" at bounding box center [42, 756] width 15 height 12
click at [37, 762] on span "Edit" at bounding box center [42, 756] width 15 height 12
click at [45, 755] on span "Edit" at bounding box center [42, 756] width 15 height 12
click at [33, 748] on button "Edit" at bounding box center [35, 756] width 40 height 19
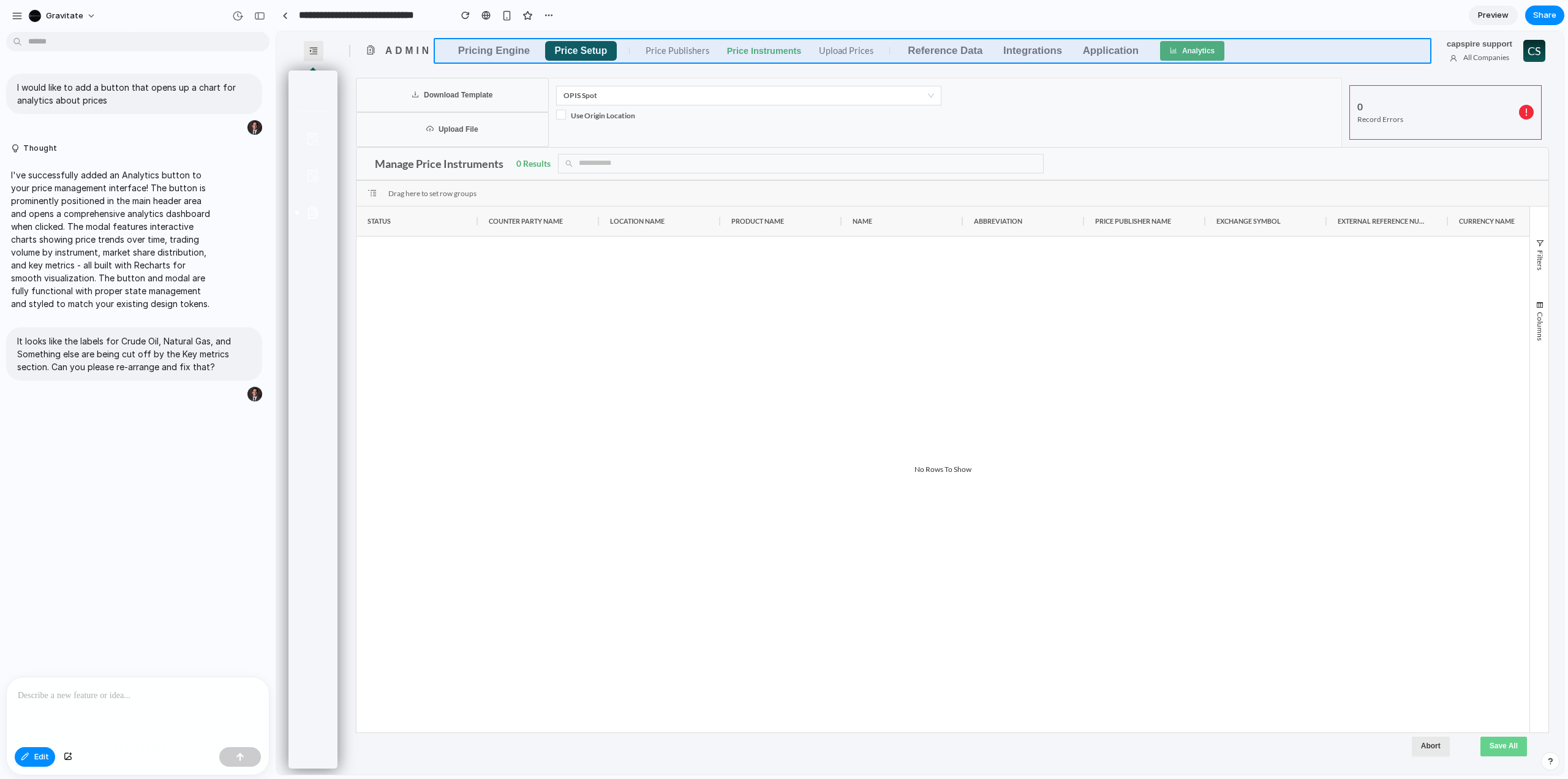
click at [533, 54] on div at bounding box center [919, 403] width 1287 height 743
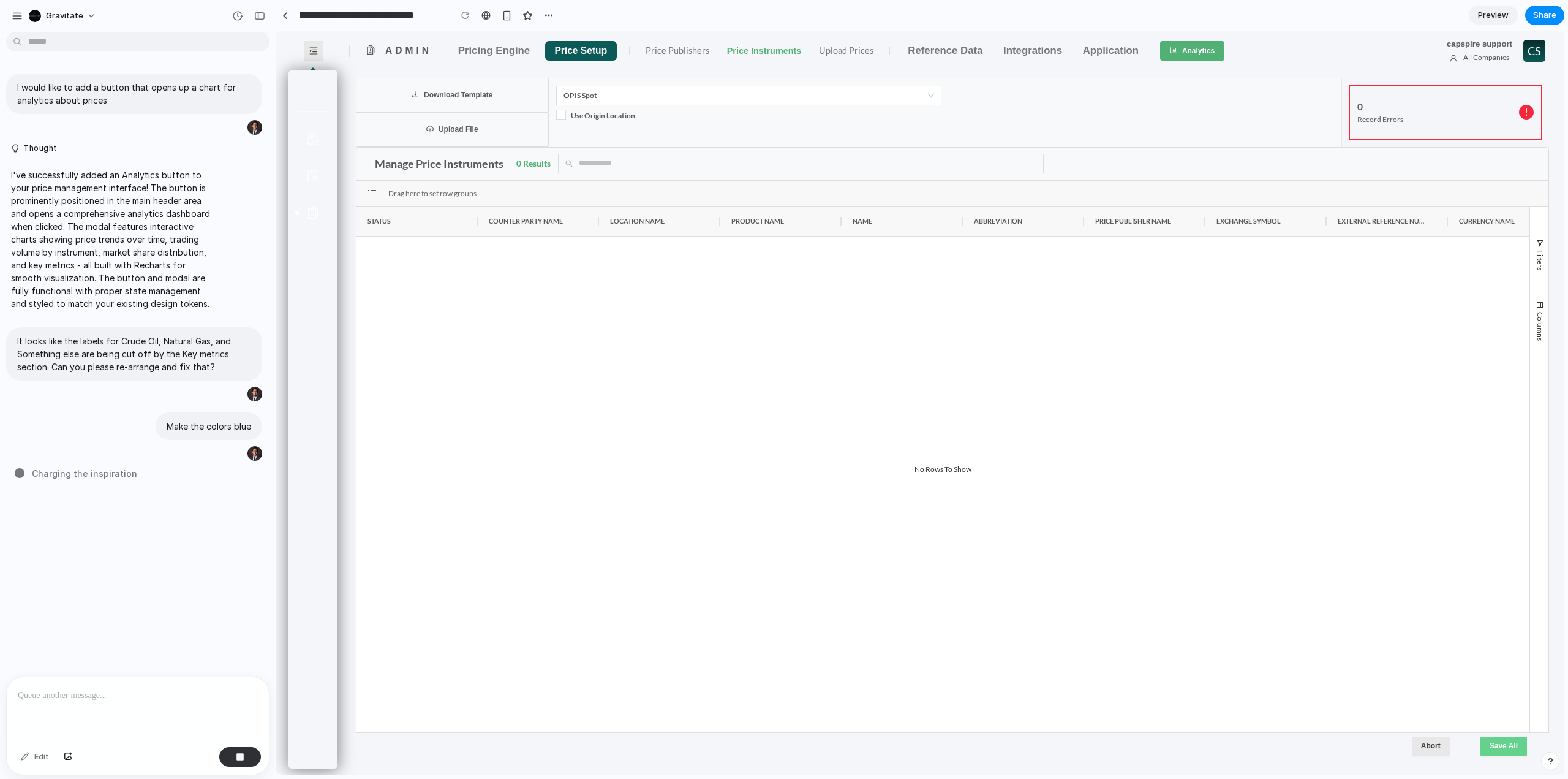
click at [137, 693] on p at bounding box center [138, 695] width 240 height 15
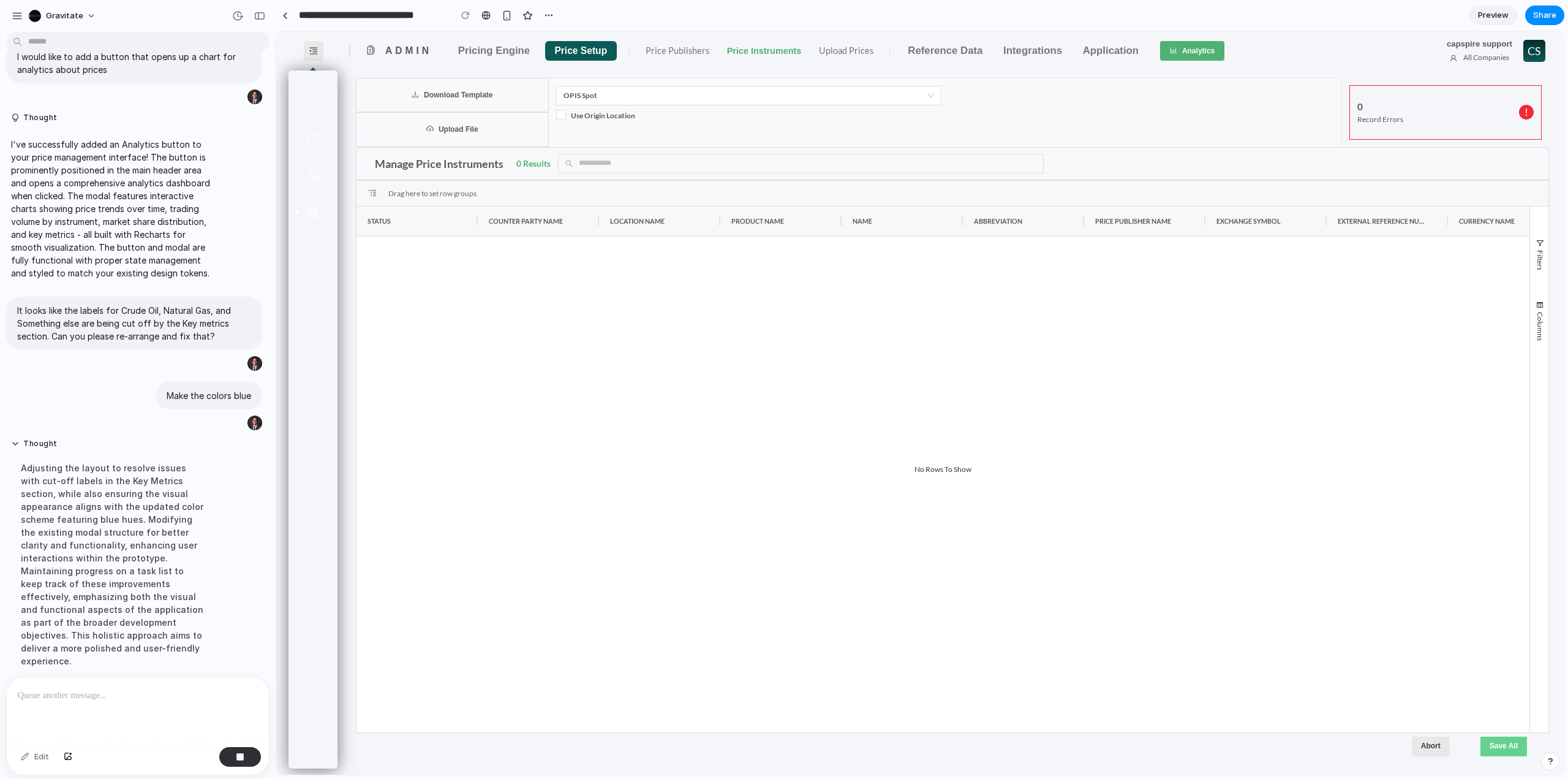
scroll to position [61, 0]
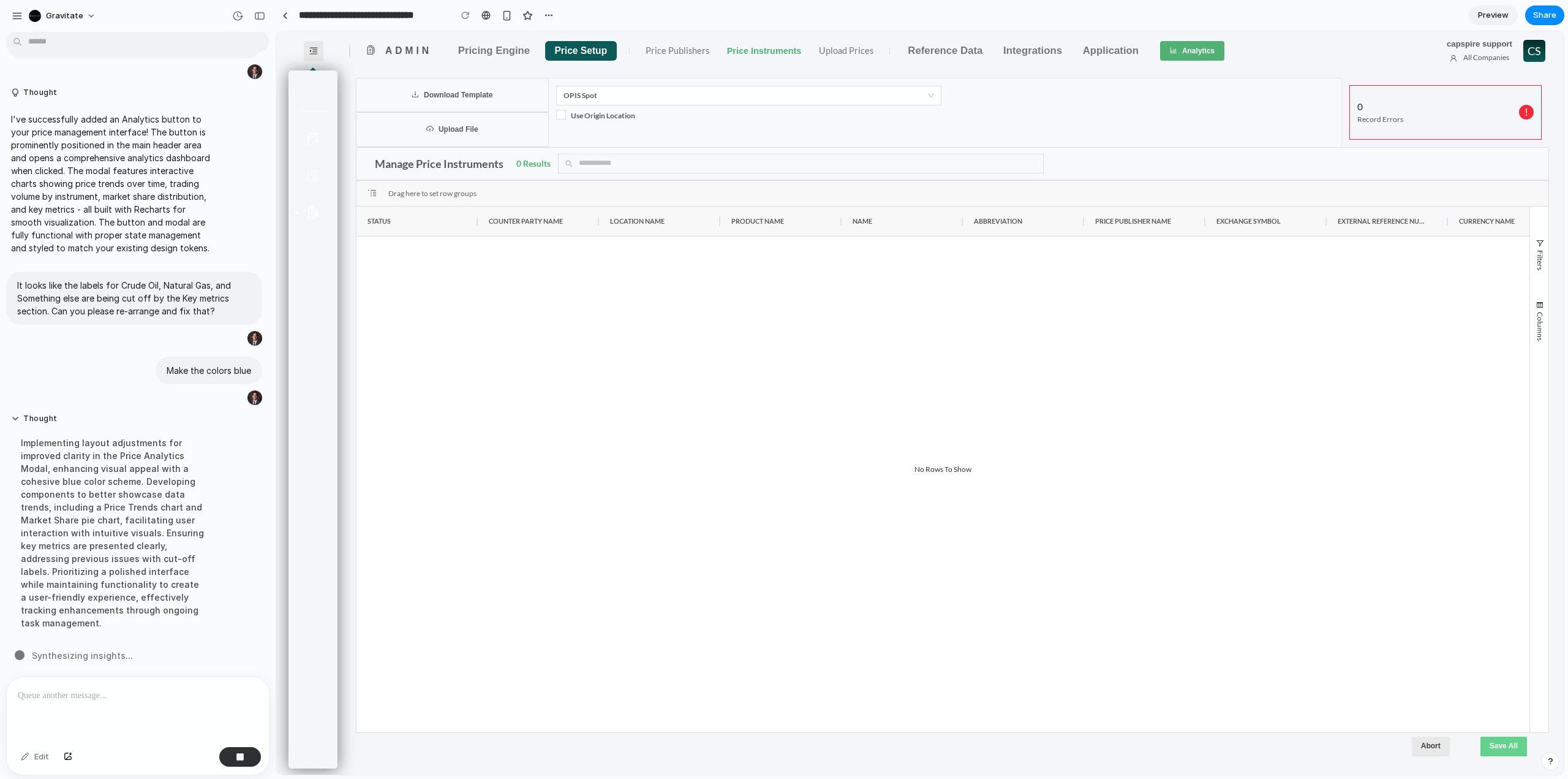
click at [165, 689] on p at bounding box center [138, 695] width 240 height 15
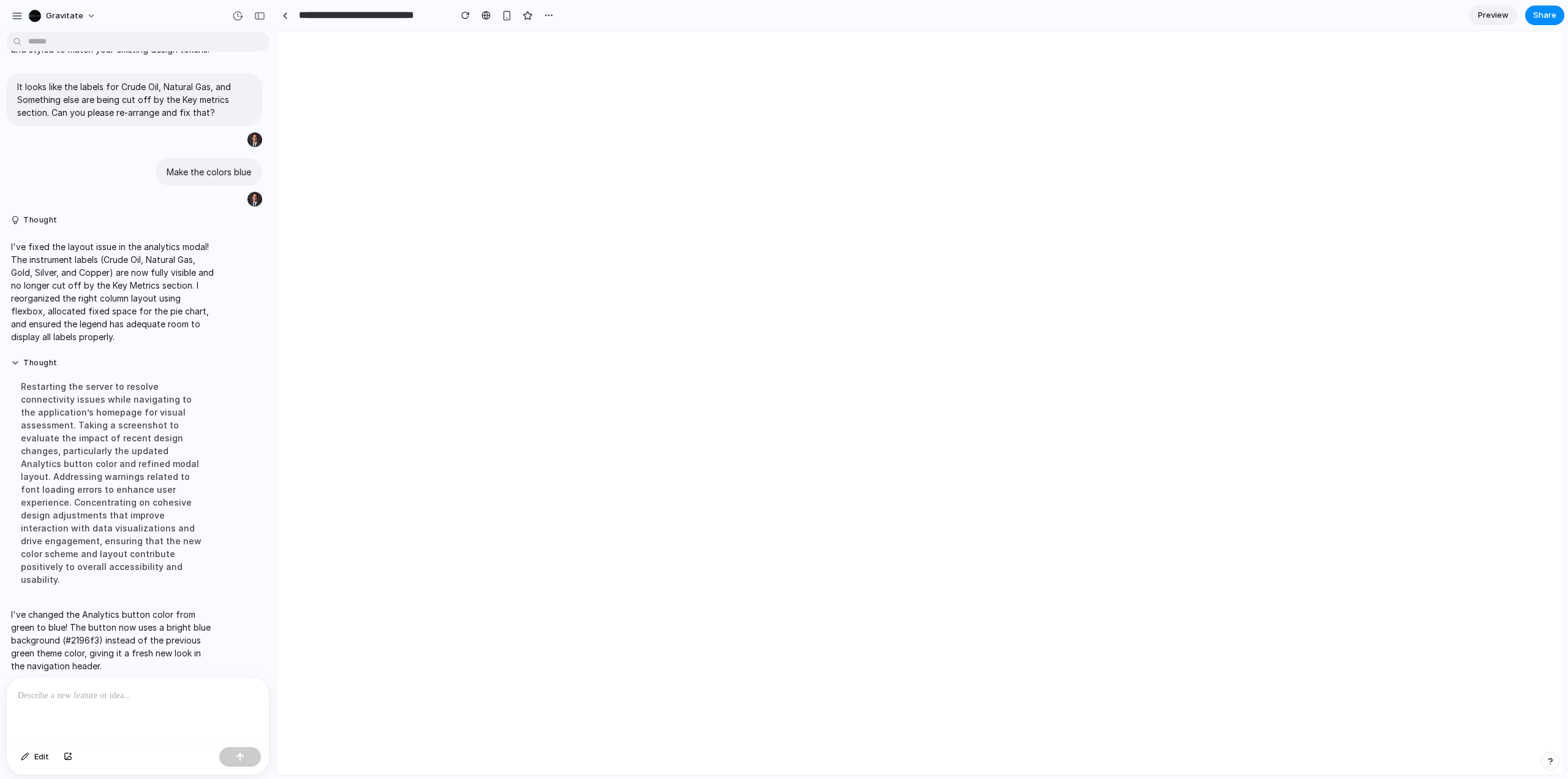
scroll to position [0, 0]
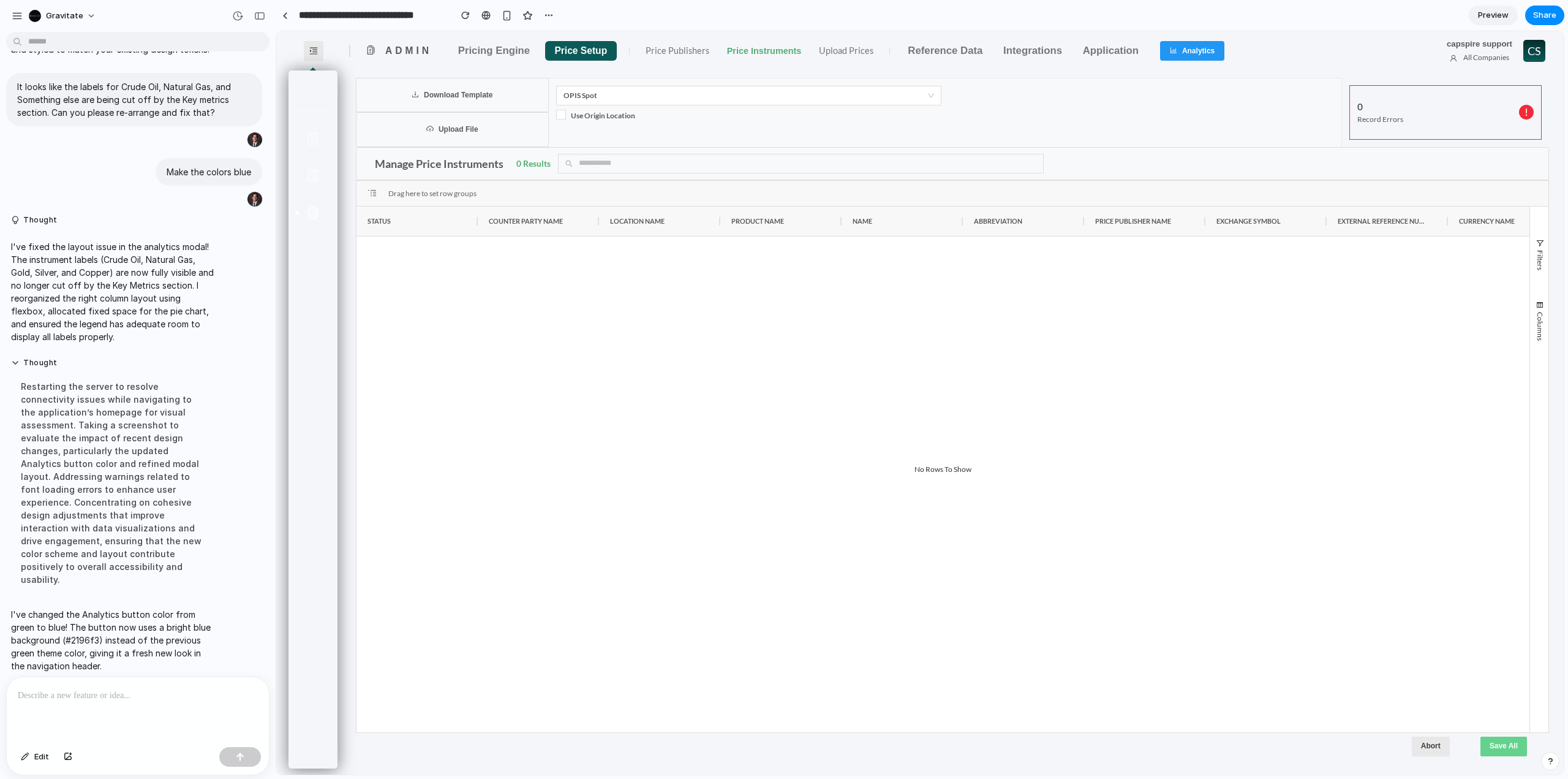
click at [188, 695] on p at bounding box center [138, 695] width 240 height 15
click at [1188, 49] on button "Analytics" at bounding box center [1192, 51] width 65 height 19
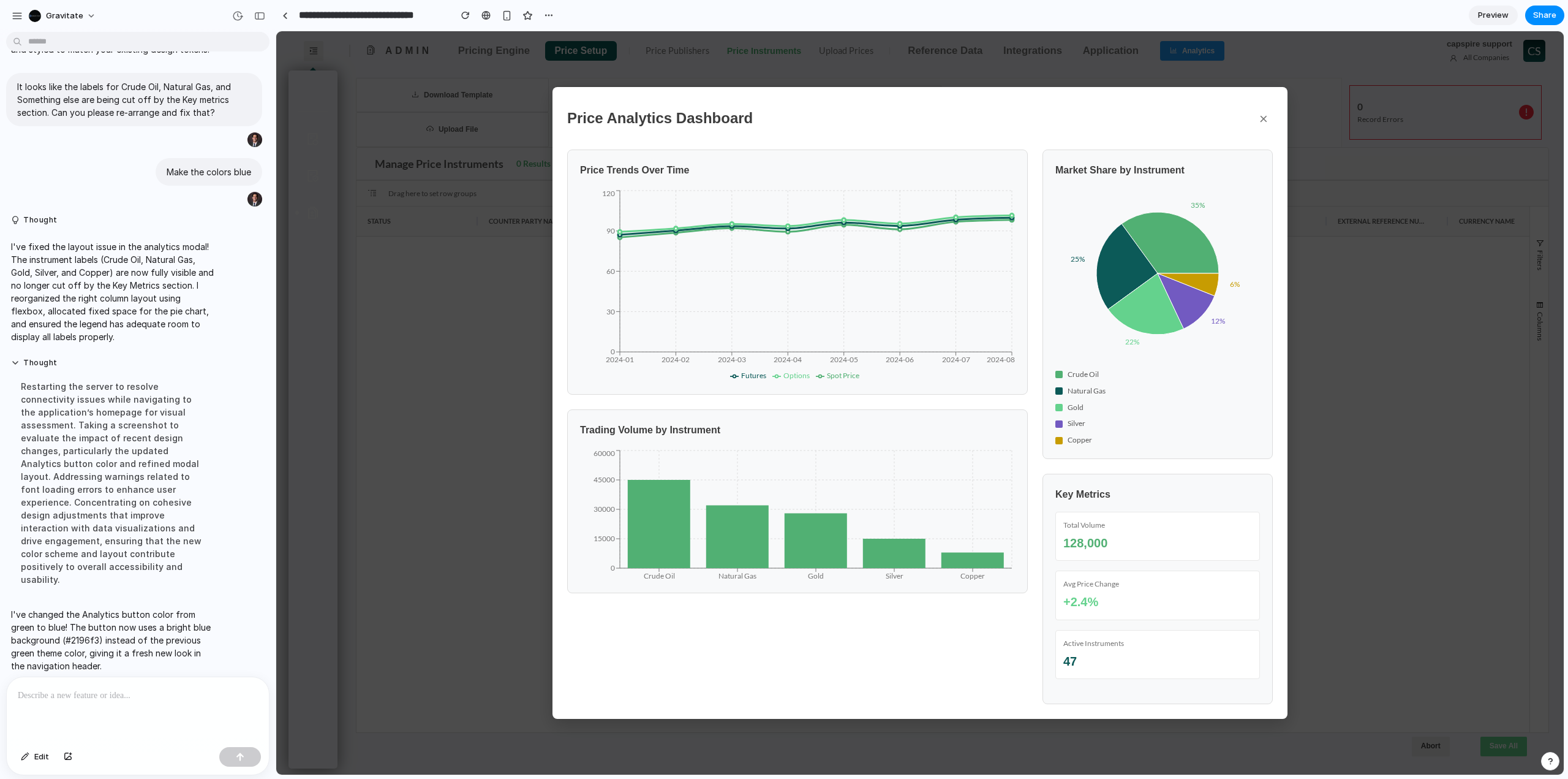
click at [1258, 121] on button "×" at bounding box center [1263, 118] width 19 height 33
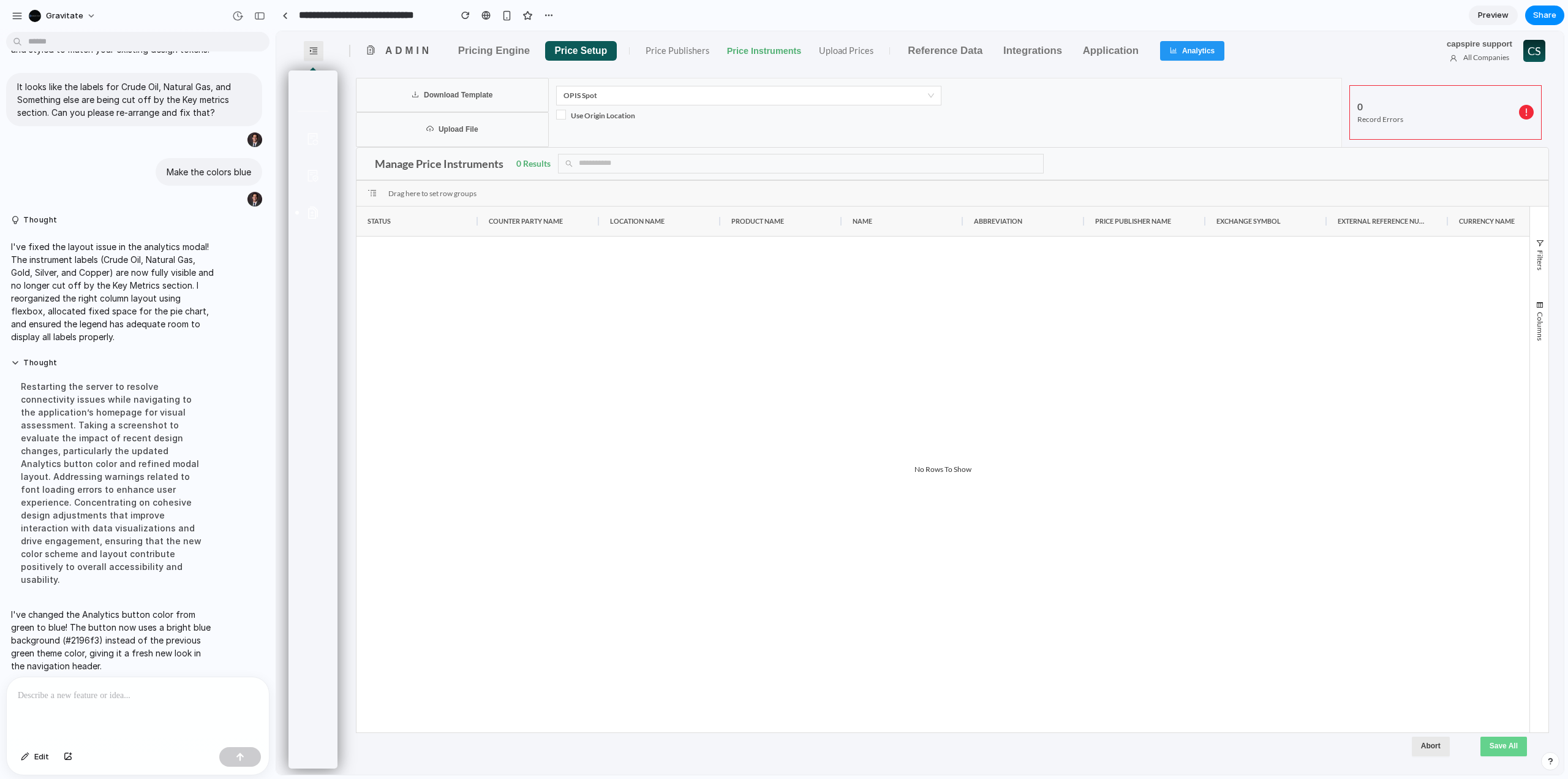
drag, startPoint x: 614, startPoint y: 488, endPoint x: 618, endPoint y: 469, distance: 19.4
click at [614, 488] on div at bounding box center [943, 484] width 1173 height 496
click at [281, 19] on link at bounding box center [285, 15] width 19 height 19
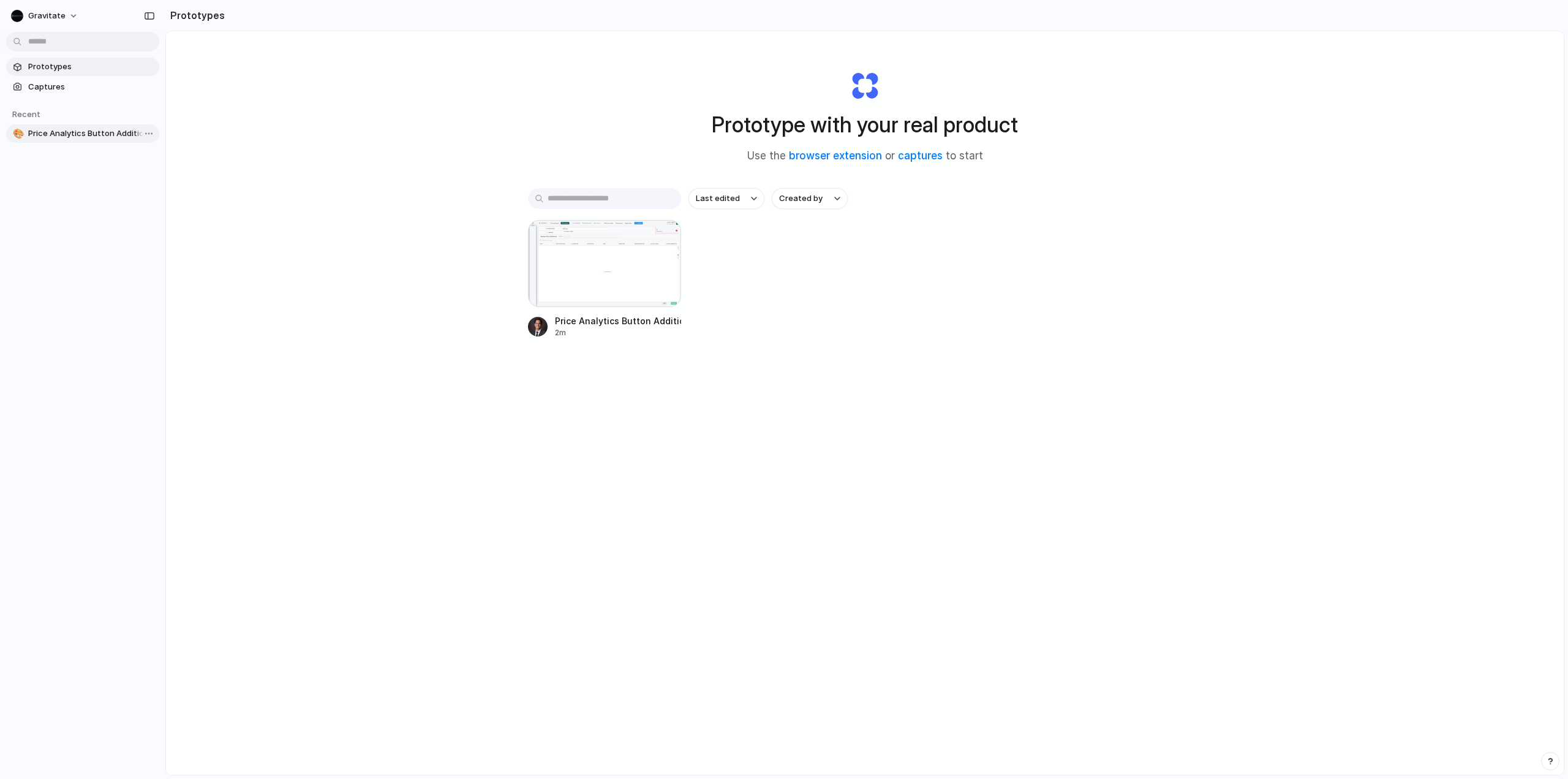
click at [103, 139] on span "Price Analytics Button Addition" at bounding box center [91, 133] width 126 height 12
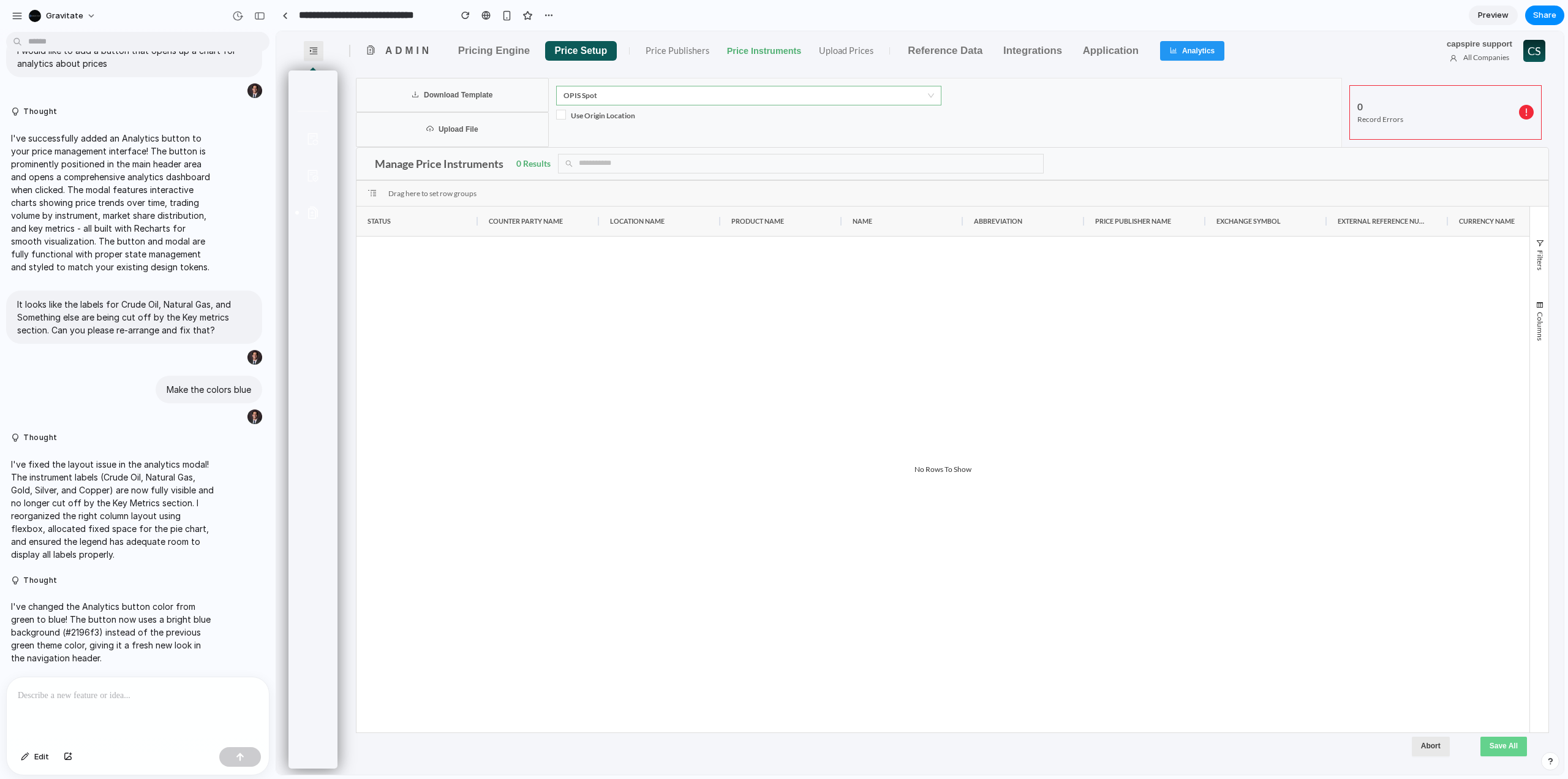
click at [664, 97] on span "OPIS Spot" at bounding box center [748, 95] width 370 height 19
click at [908, 108] on div "Use Origin Location" at bounding box center [748, 115] width 385 height 19
click at [913, 101] on span "OPIS Spot" at bounding box center [748, 95] width 370 height 19
click at [558, 113] on span at bounding box center [561, 115] width 10 height 10
click at [558, 115] on span at bounding box center [561, 115] width 10 height 10
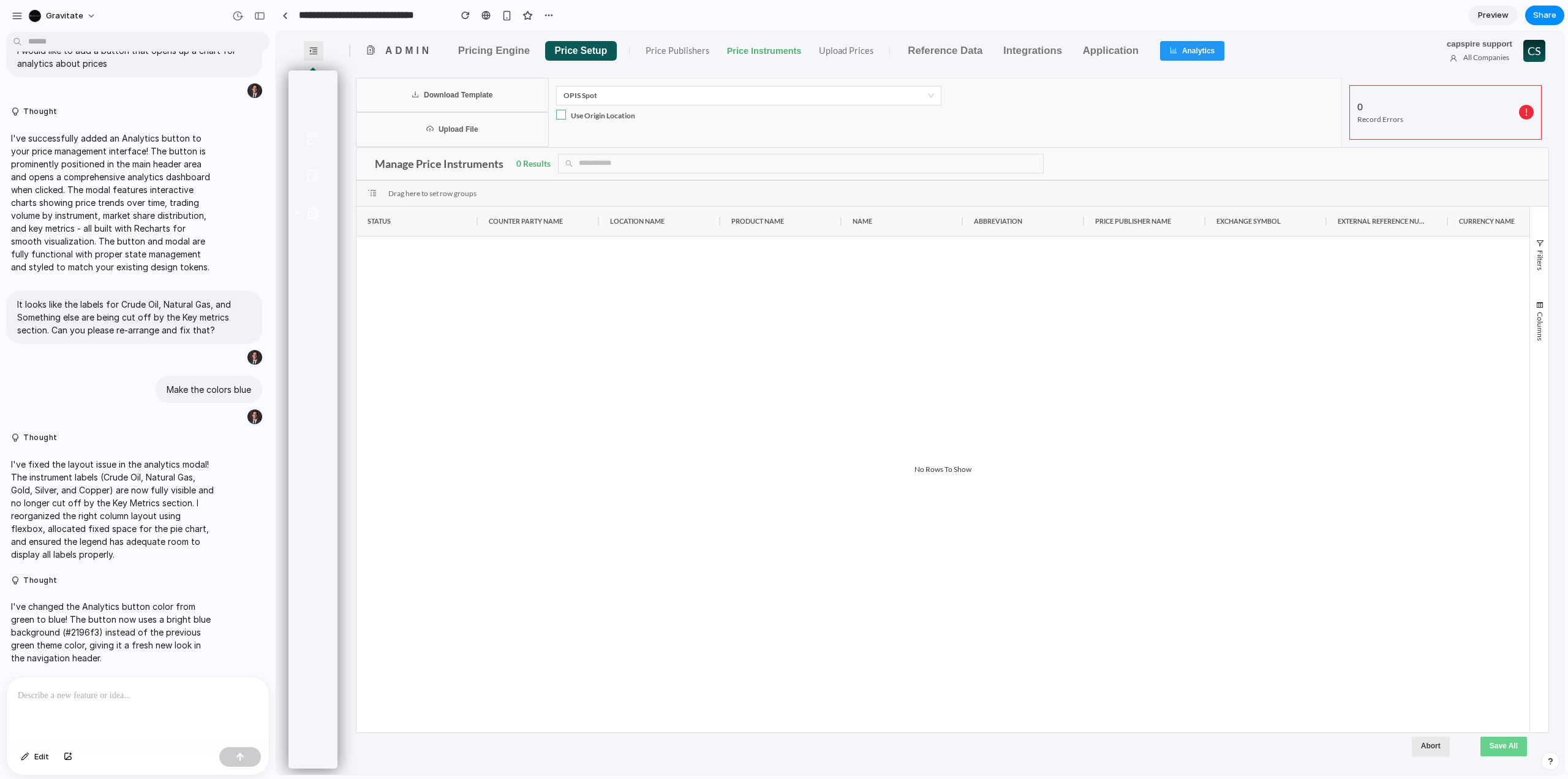
click at [558, 115] on span at bounding box center [561, 115] width 10 height 10
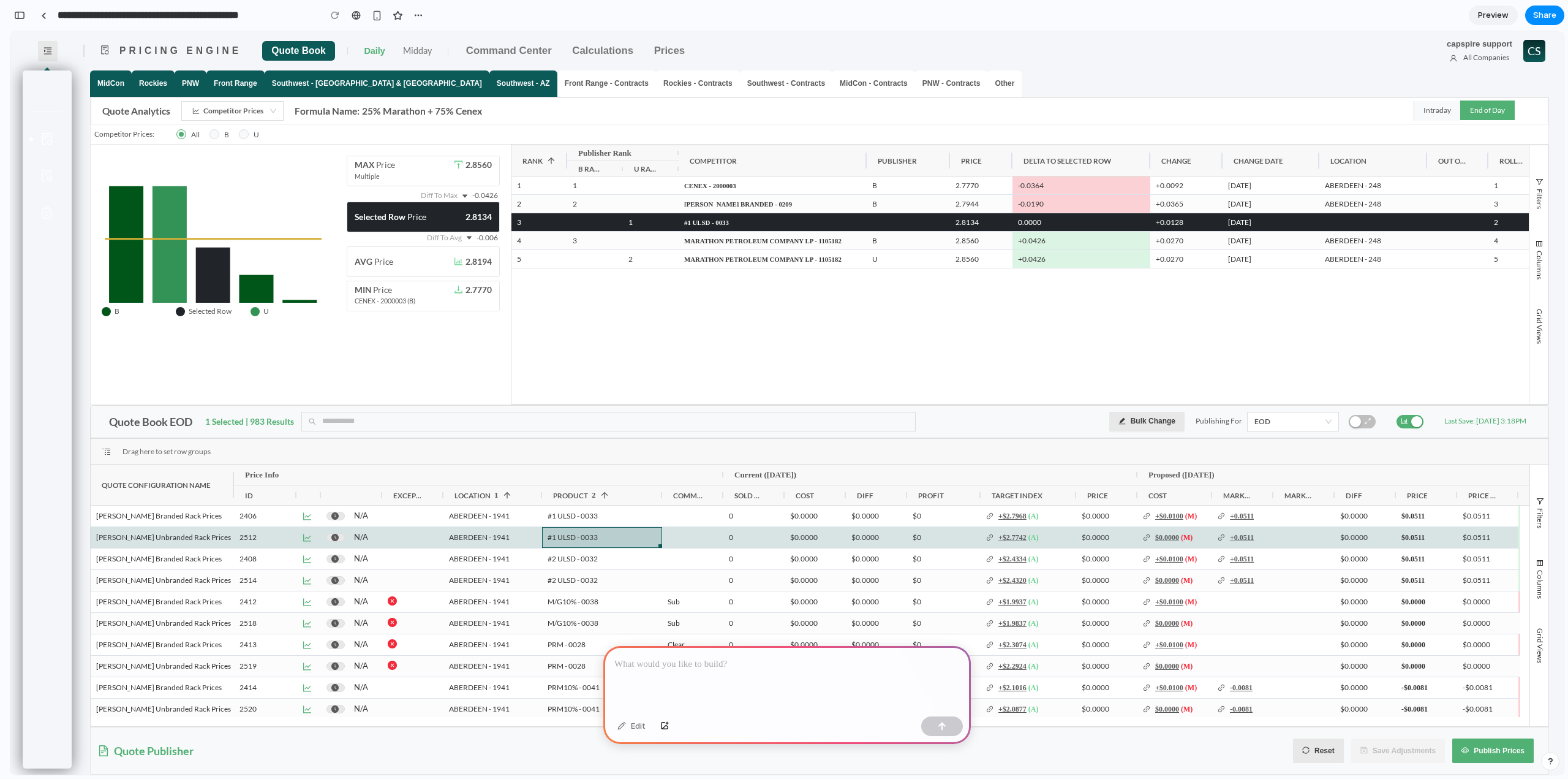
click at [695, 672] on div at bounding box center [787, 678] width 367 height 65
click at [695, 665] on p at bounding box center [784, 664] width 341 height 15
click at [682, 657] on p at bounding box center [784, 664] width 341 height 15
click at [659, 723] on button "button" at bounding box center [665, 726] width 21 height 19
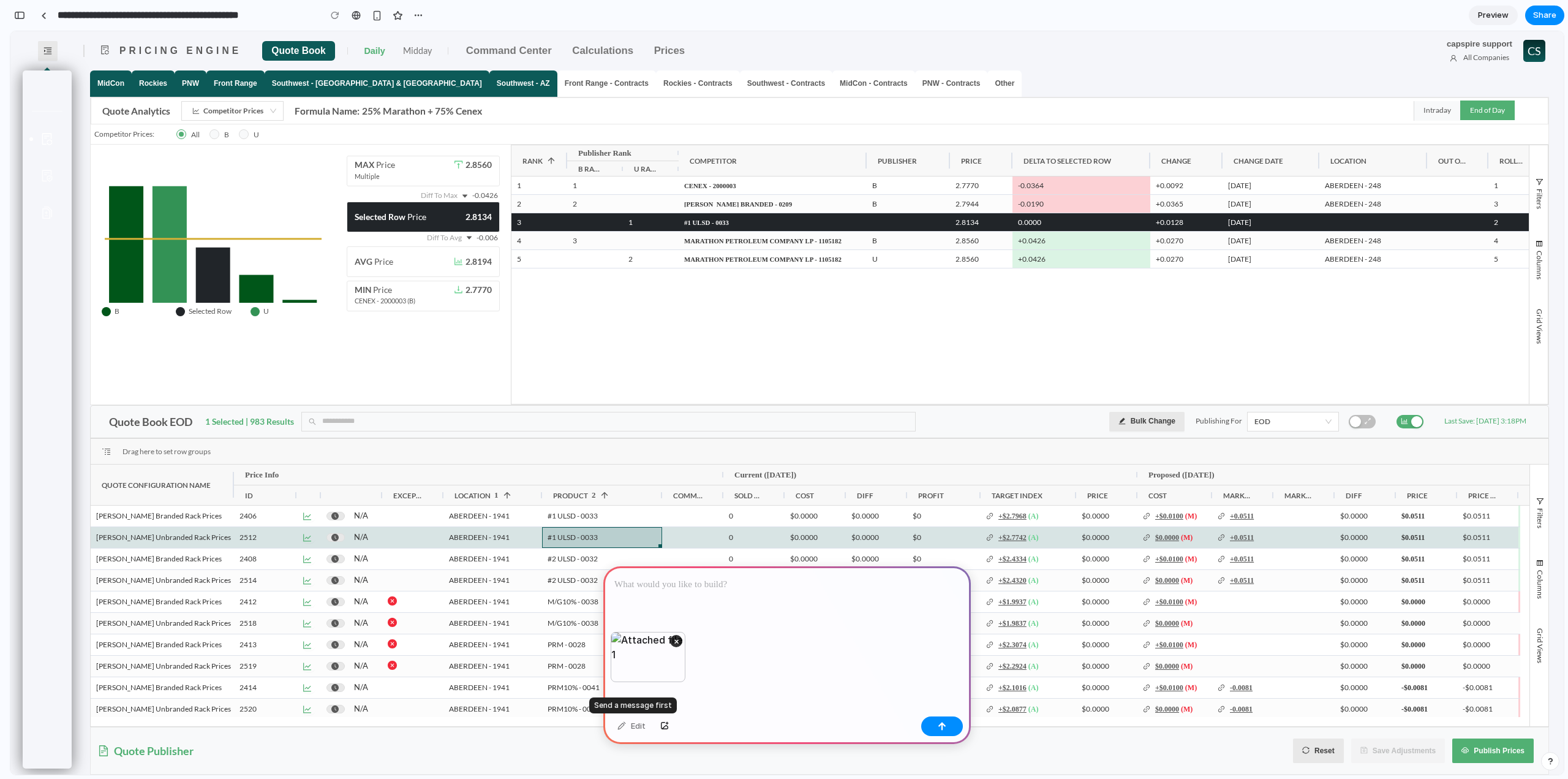
click at [620, 726] on div "Edit" at bounding box center [631, 726] width 40 height 19
click at [664, 569] on div at bounding box center [787, 598] width 367 height 65
click at [947, 727] on button "button" at bounding box center [942, 726] width 42 height 19
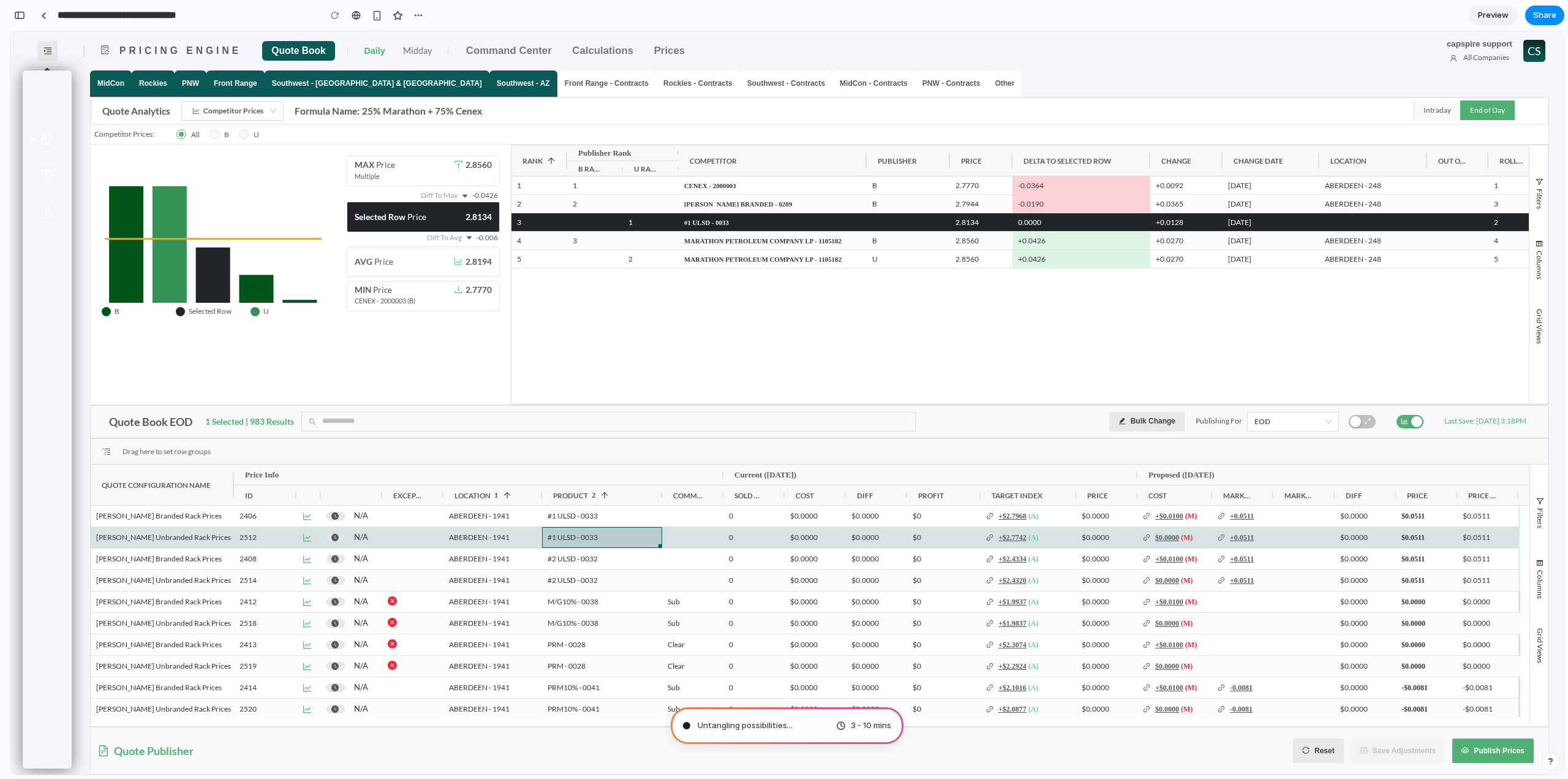
type input "**********"
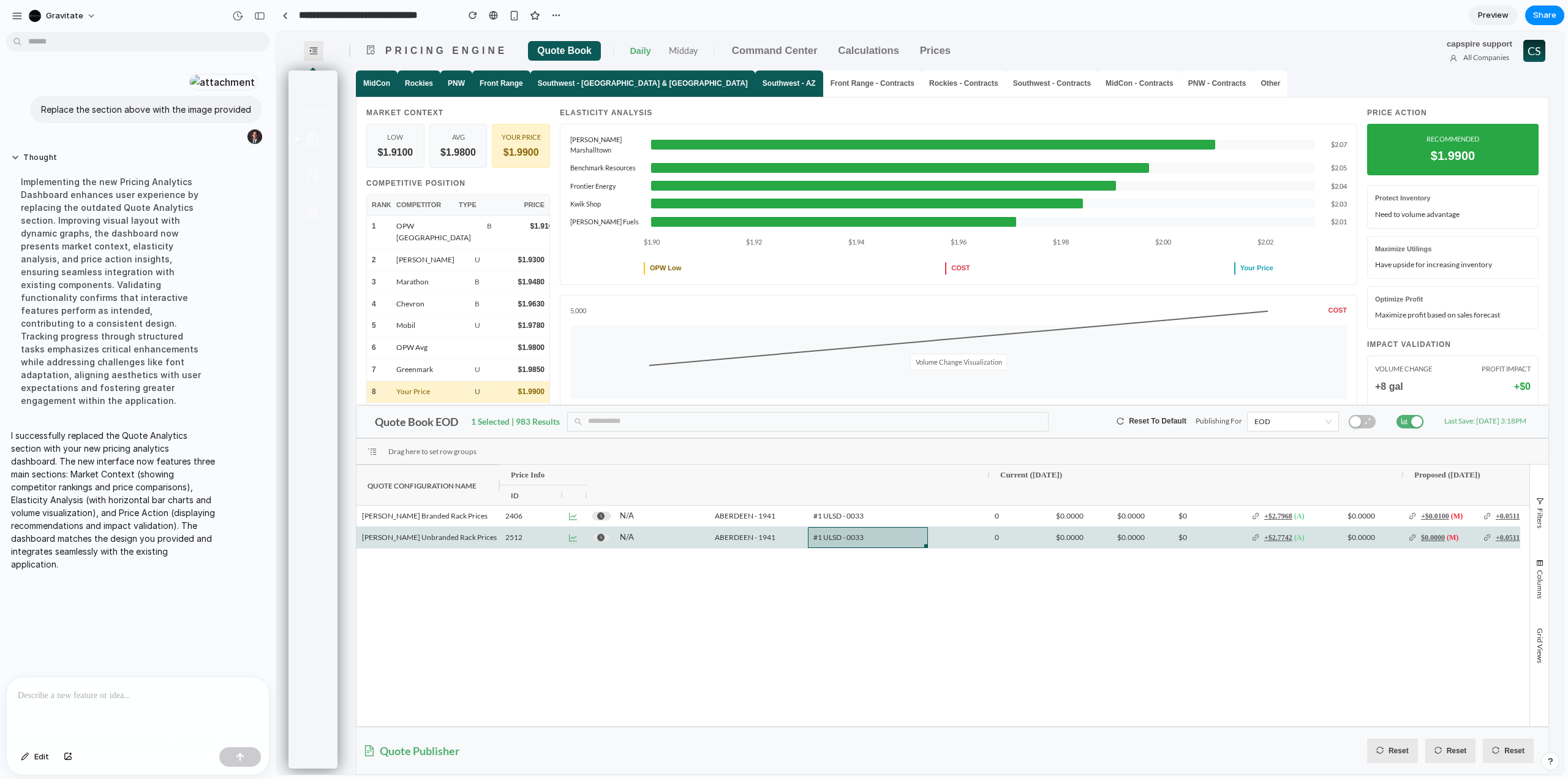
click at [441, 330] on div "5 Mobil U $1.9780" at bounding box center [458, 325] width 182 height 22
click at [470, 159] on div "$1.9800" at bounding box center [458, 152] width 42 height 15
click at [283, 18] on div at bounding box center [285, 15] width 6 height 6
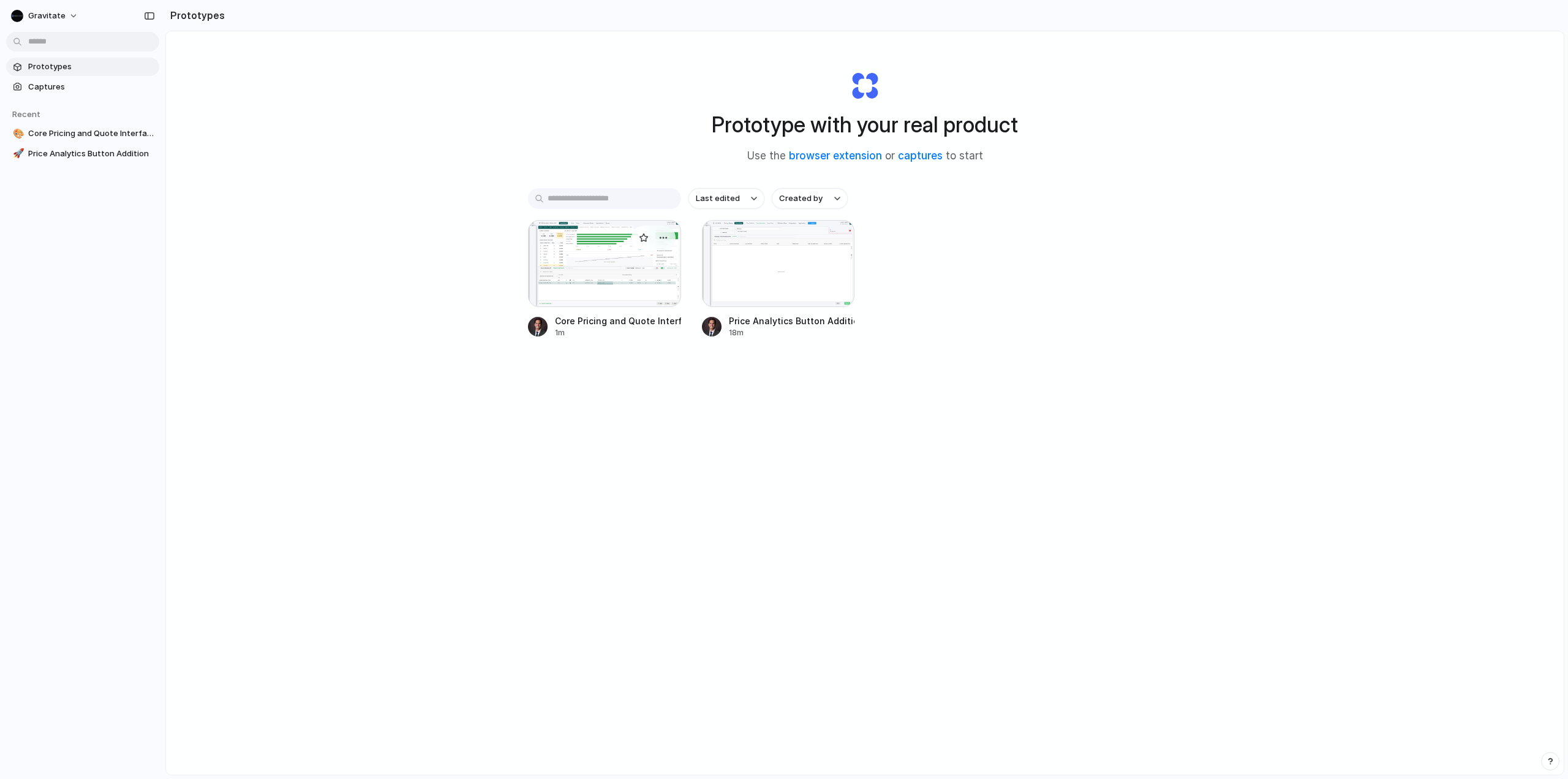
click at [613, 250] on div at bounding box center [604, 263] width 153 height 87
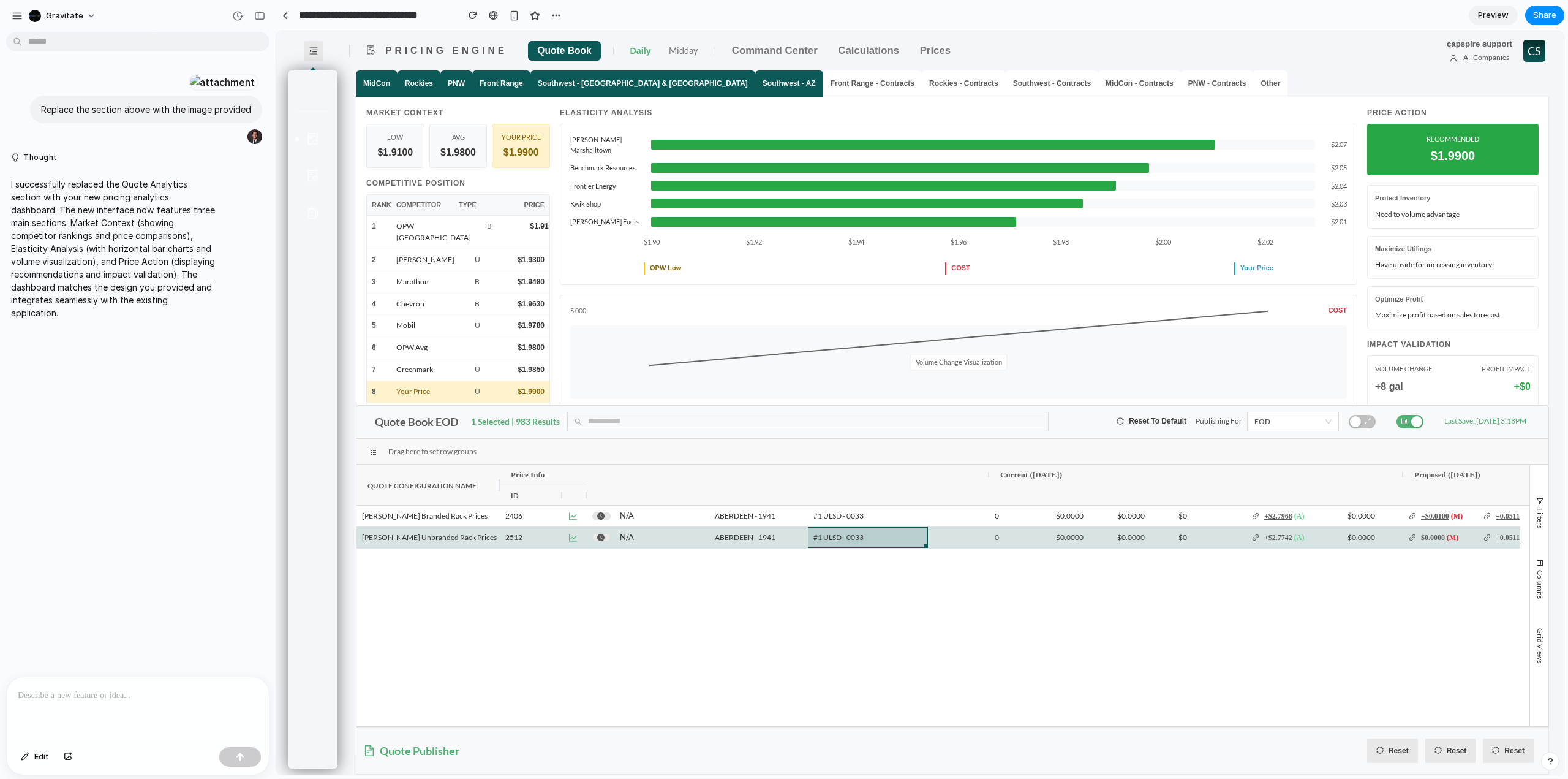
click at [1417, 426] on div "button" at bounding box center [1417, 421] width 11 height 11
click at [1415, 427] on div "button" at bounding box center [1417, 421] width 11 height 11
click at [1495, 17] on span "Preview" at bounding box center [1493, 15] width 31 height 12
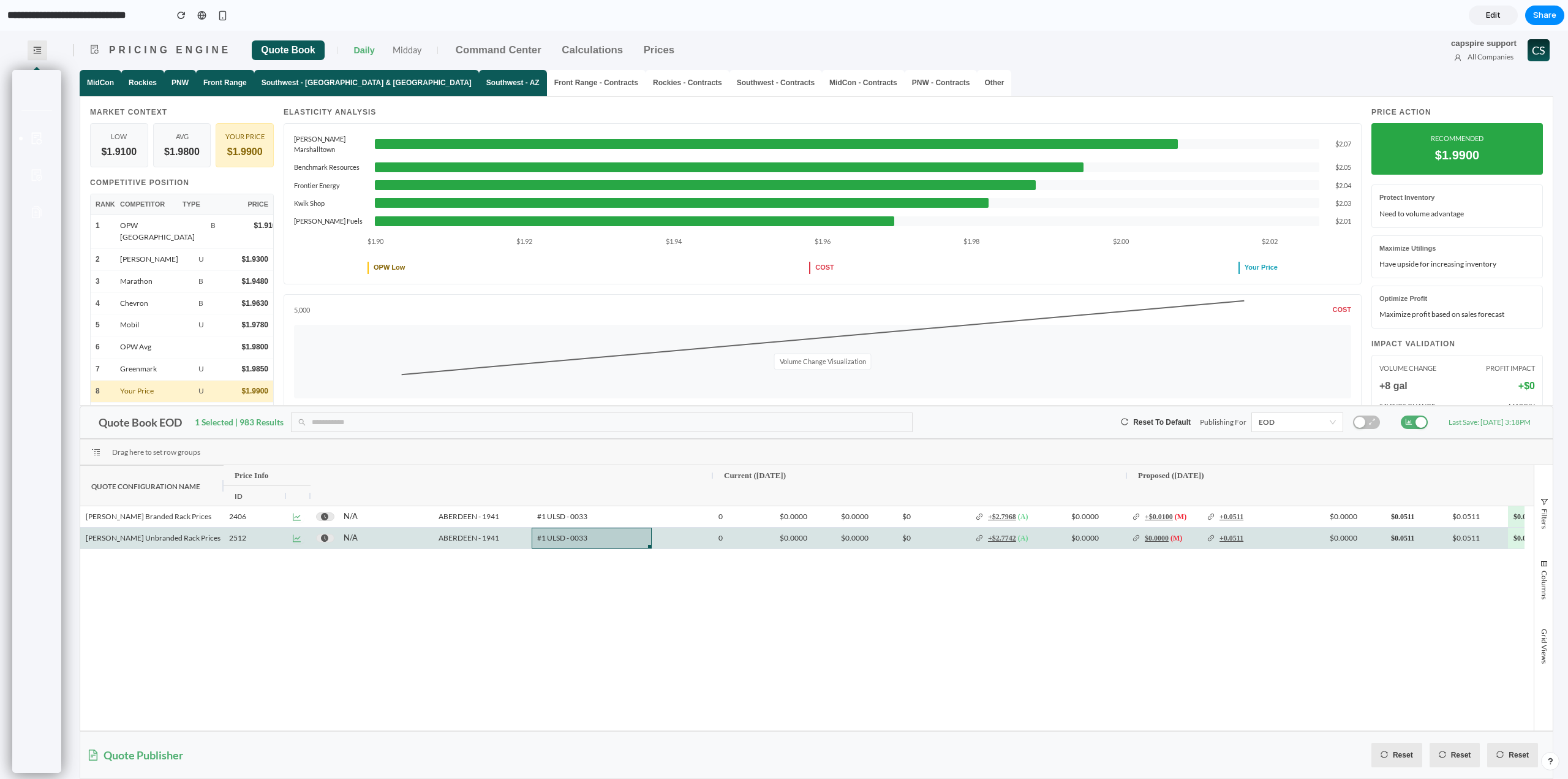
click at [547, 75] on div "Front Range - Contracts" at bounding box center [596, 83] width 98 height 27
click at [554, 84] on p "Front Range - Contracts" at bounding box center [596, 83] width 84 height 11
